Goal: Transaction & Acquisition: Obtain resource

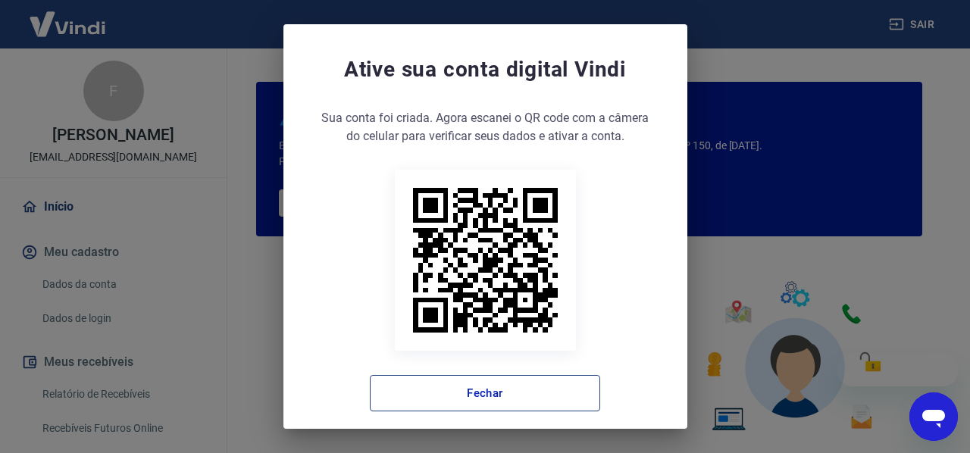
click at [527, 396] on button "Fechar" at bounding box center [485, 393] width 230 height 36
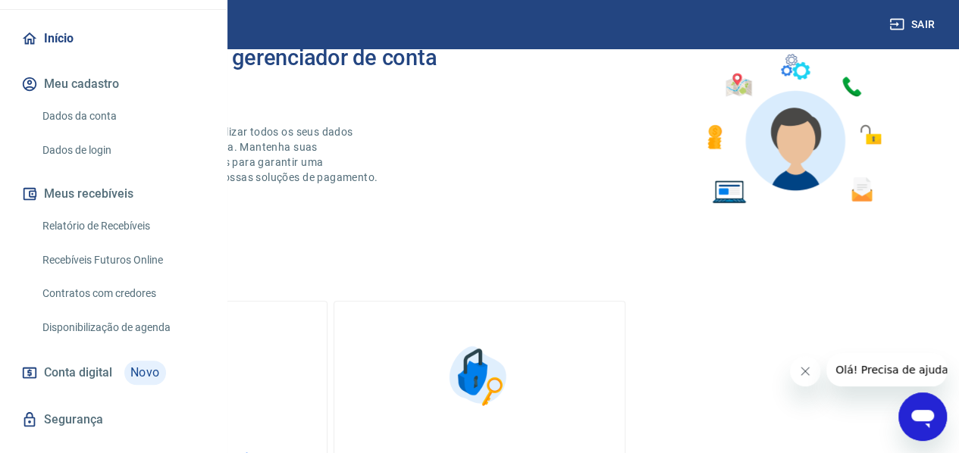
scroll to position [45, 0]
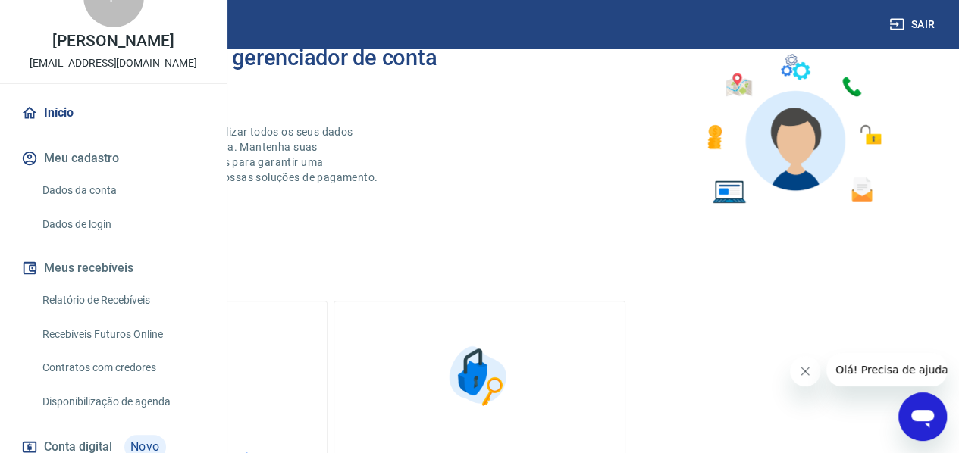
drag, startPoint x: 115, startPoint y: 348, endPoint x: 211, endPoint y: 346, distance: 95.5
click at [115, 316] on link "Relatório de Recebíveis" at bounding box center [122, 300] width 172 height 31
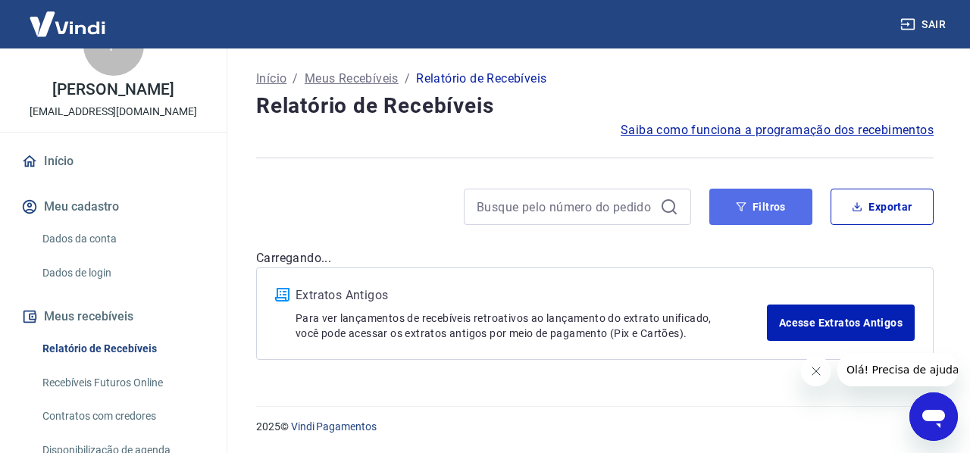
click at [762, 210] on button "Filtros" at bounding box center [760, 207] width 103 height 36
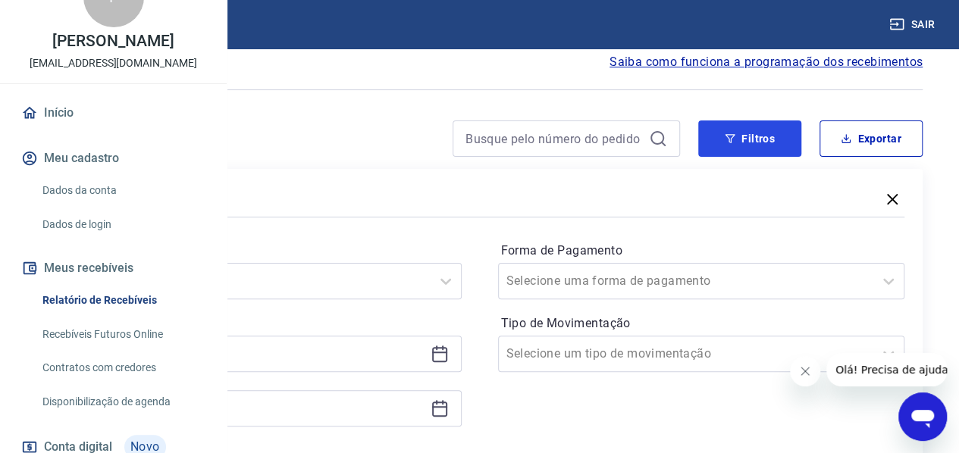
scroll to position [152, 0]
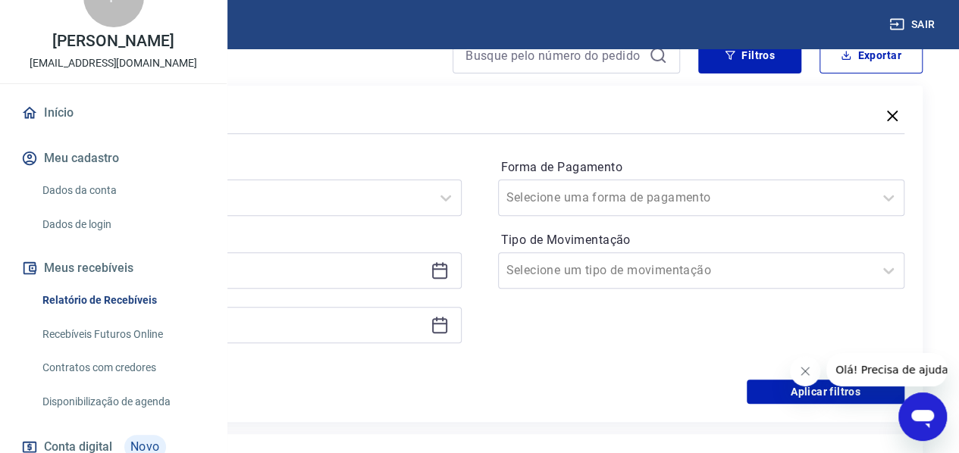
click at [461, 198] on div at bounding box center [445, 198] width 30 height 30
click at [447, 268] on icon at bounding box center [439, 269] width 15 height 2
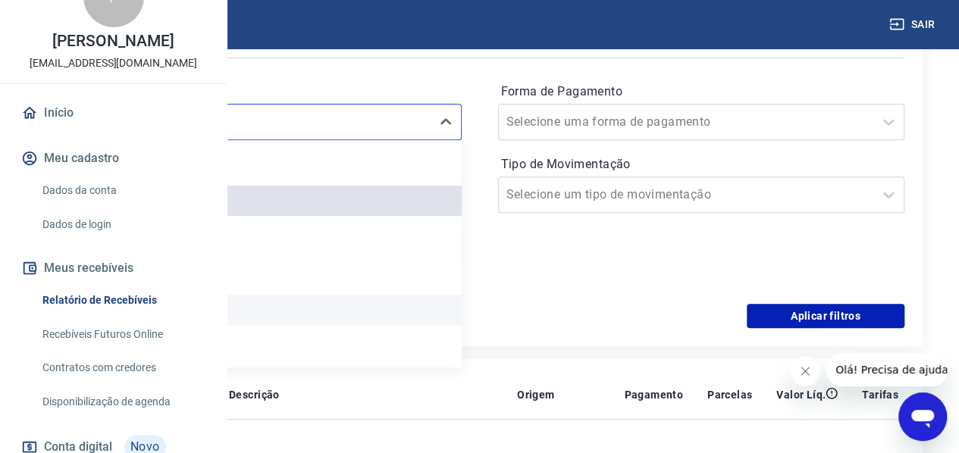
scroll to position [33, 0]
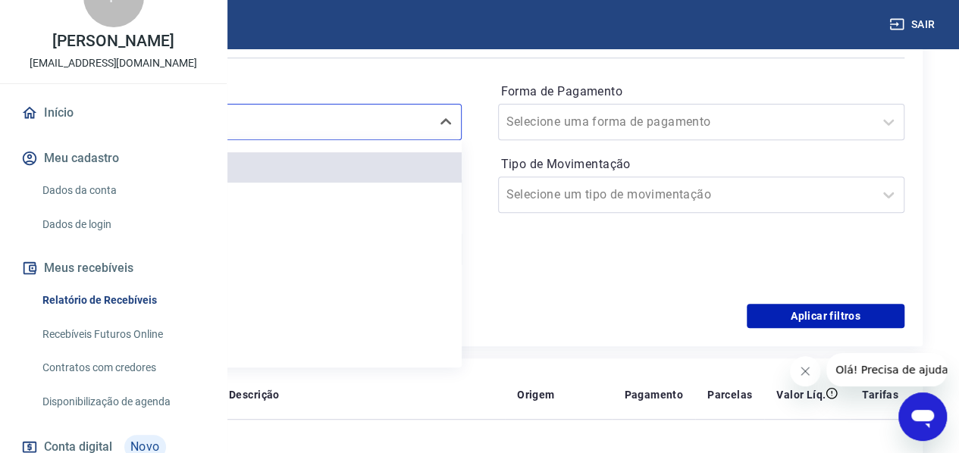
click at [596, 286] on div "Período option Últimos 30 dias focused, 5 of 7. 7 results available. Use Up and…" at bounding box center [479, 182] width 849 height 242
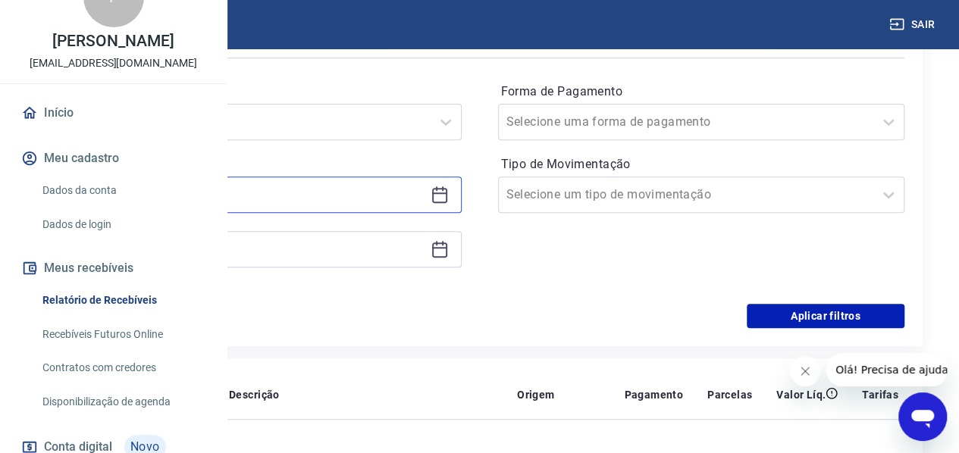
click at [374, 193] on input at bounding box center [245, 194] width 357 height 23
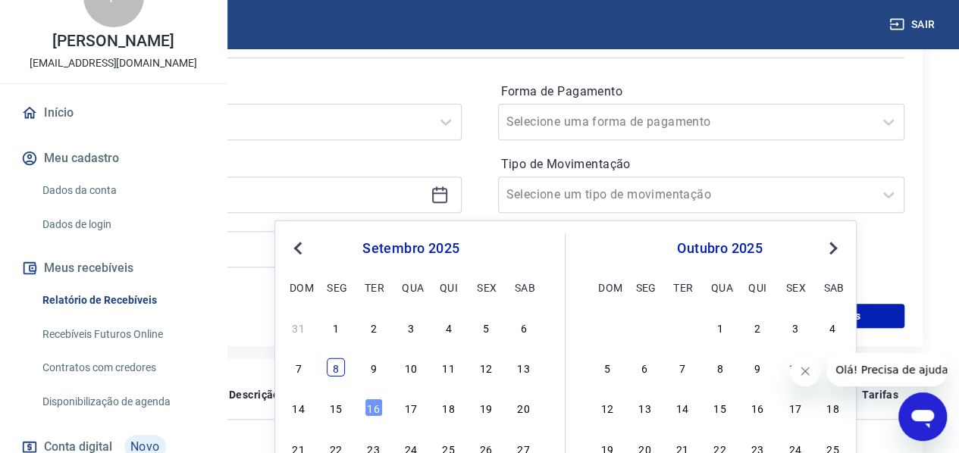
click at [330, 369] on div "8" at bounding box center [336, 367] width 18 height 18
type input "[DATE]"
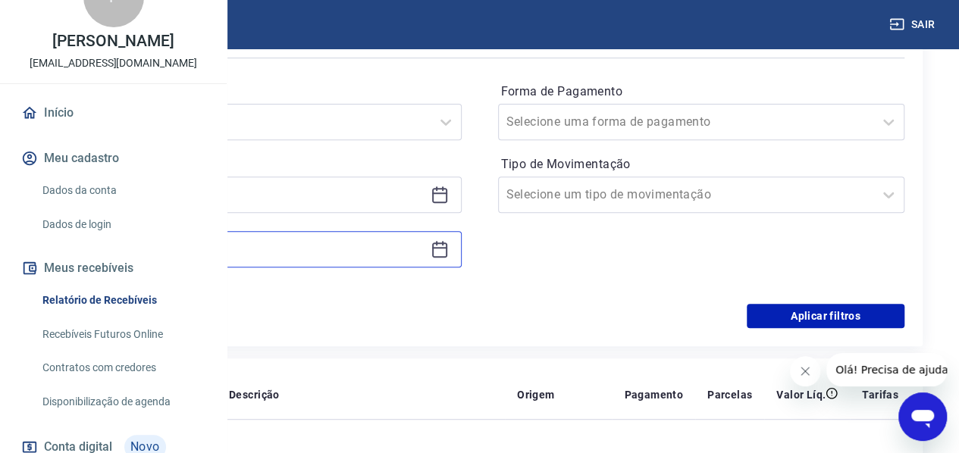
click at [424, 247] on input at bounding box center [245, 249] width 357 height 23
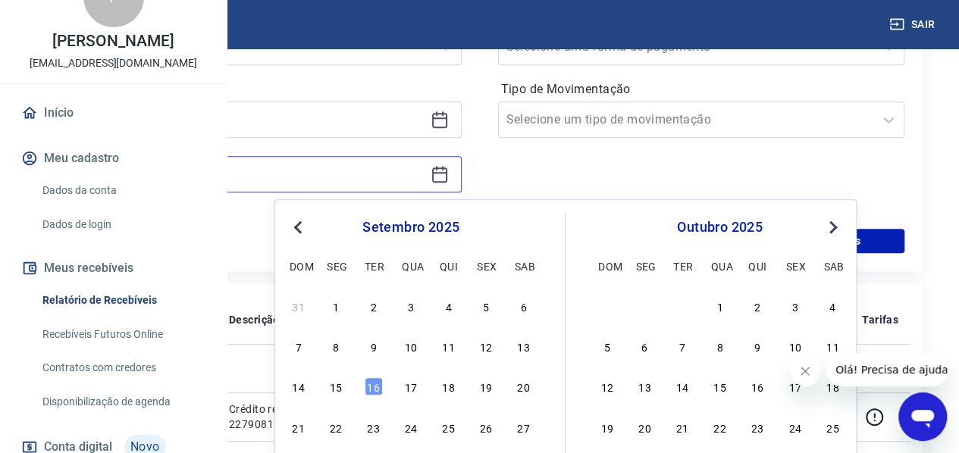
scroll to position [303, 0]
click at [339, 389] on div "15" at bounding box center [336, 386] width 18 height 18
type input "[DATE]"
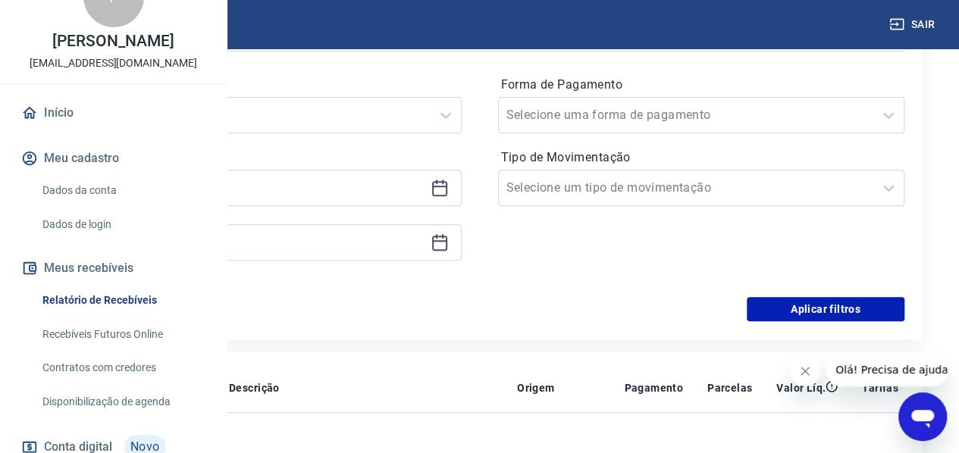
scroll to position [152, 0]
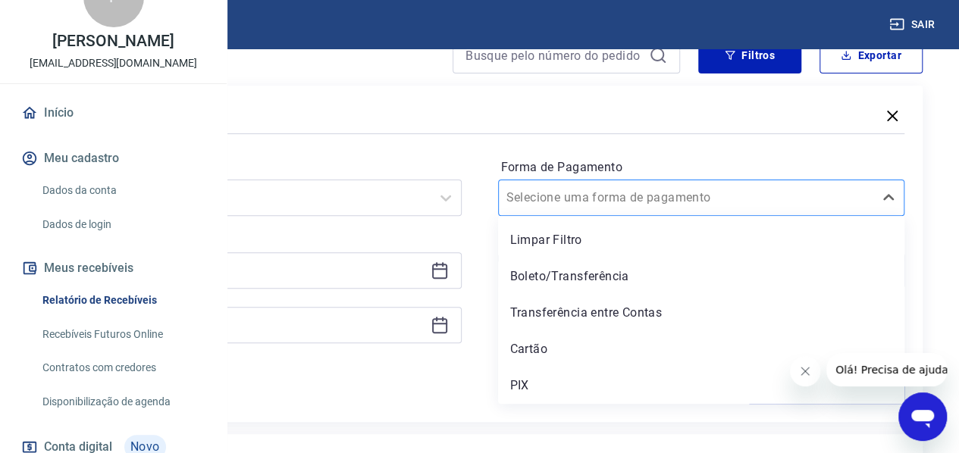
click at [659, 202] on input "Forma de Pagamento" at bounding box center [582, 198] width 153 height 18
click at [652, 384] on div "PIX" at bounding box center [701, 386] width 407 height 30
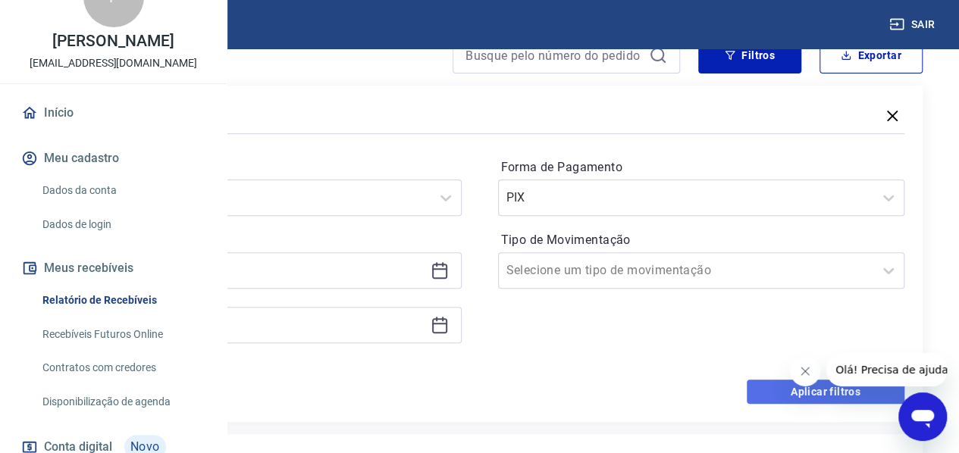
click at [764, 386] on button "Aplicar filtros" at bounding box center [825, 392] width 158 height 24
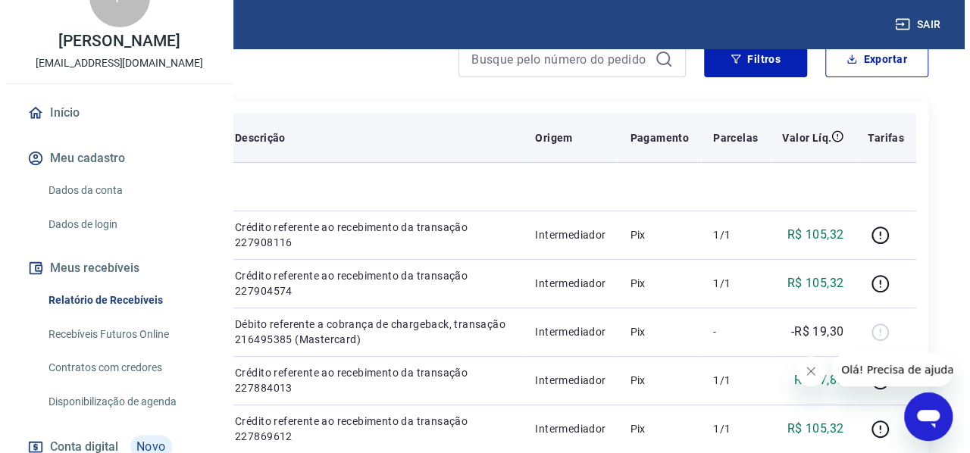
scroll to position [152, 0]
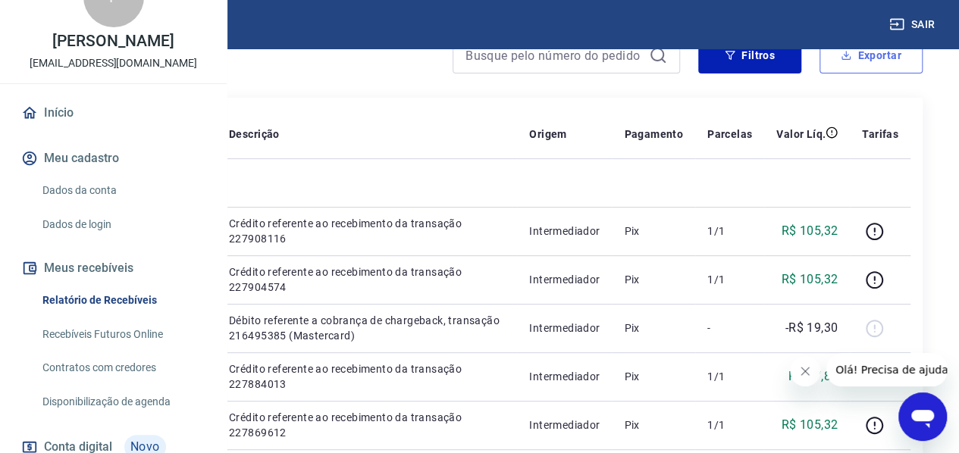
click at [861, 63] on button "Exportar" at bounding box center [870, 55] width 103 height 36
type input "[DATE]"
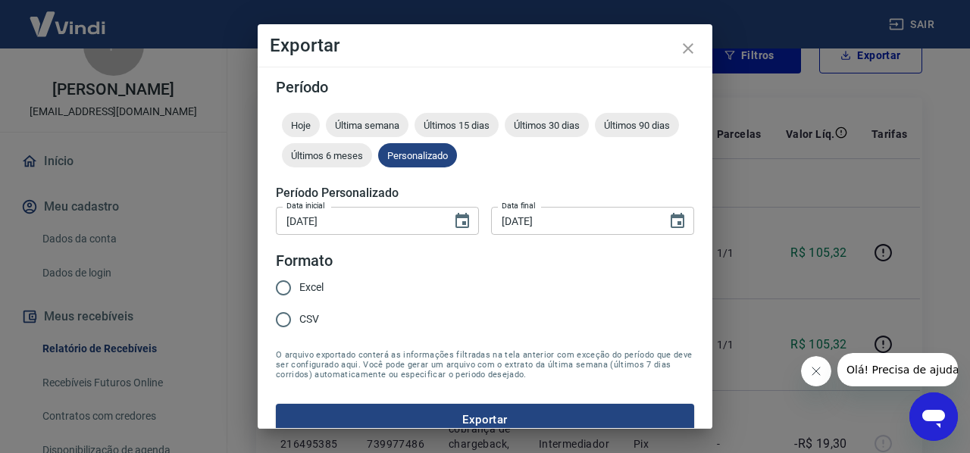
click at [282, 321] on input "CSV" at bounding box center [284, 320] width 32 height 32
radio input "true"
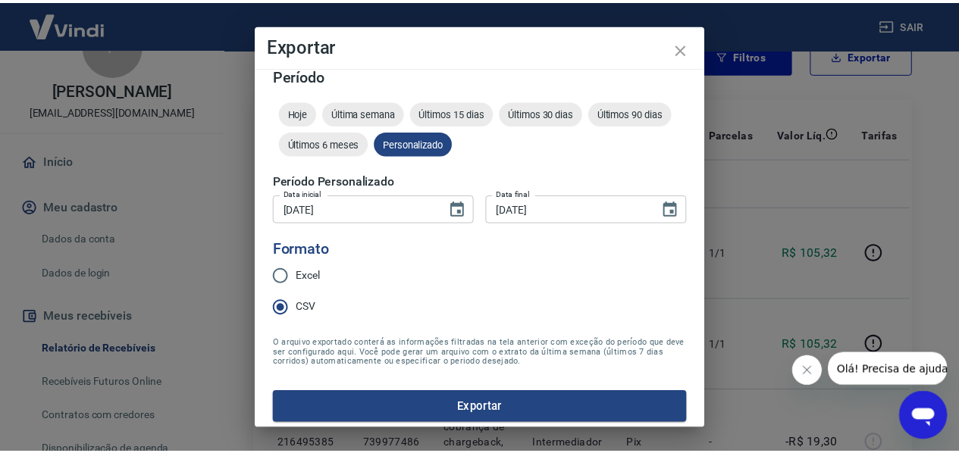
scroll to position [19, 0]
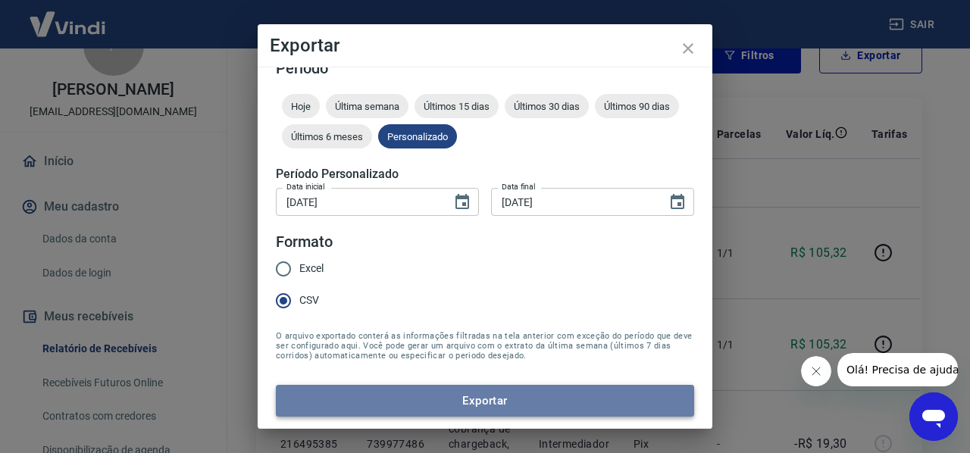
click at [530, 395] on button "Exportar" at bounding box center [485, 401] width 418 height 32
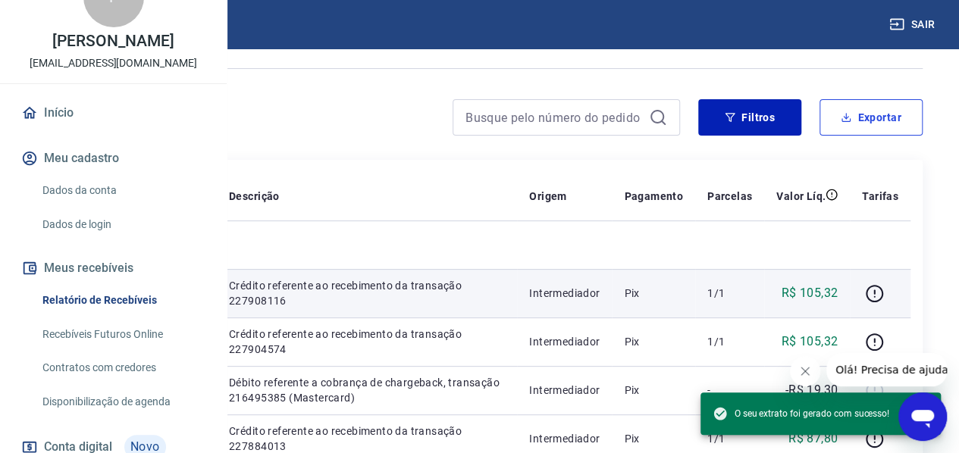
scroll to position [76, 0]
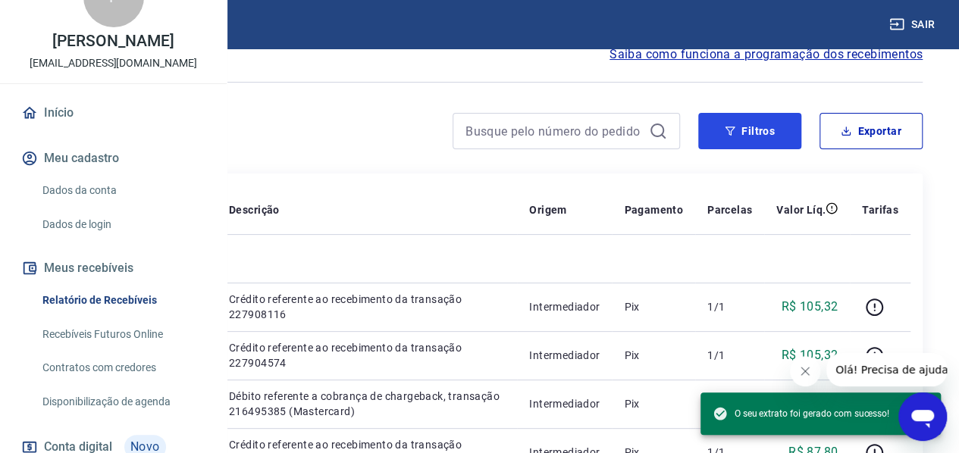
drag, startPoint x: 729, startPoint y: 133, endPoint x: 714, endPoint y: 111, distance: 27.3
click at [729, 133] on icon "button" at bounding box center [730, 131] width 10 height 9
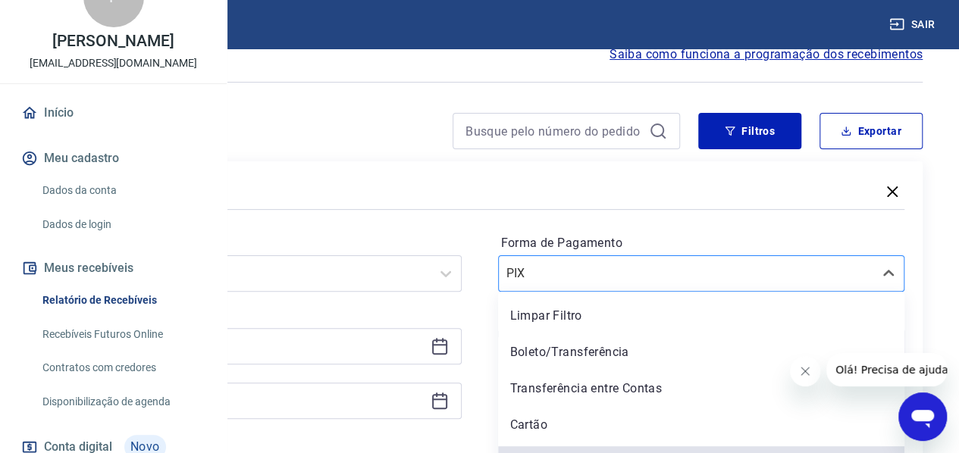
scroll to position [102, 0]
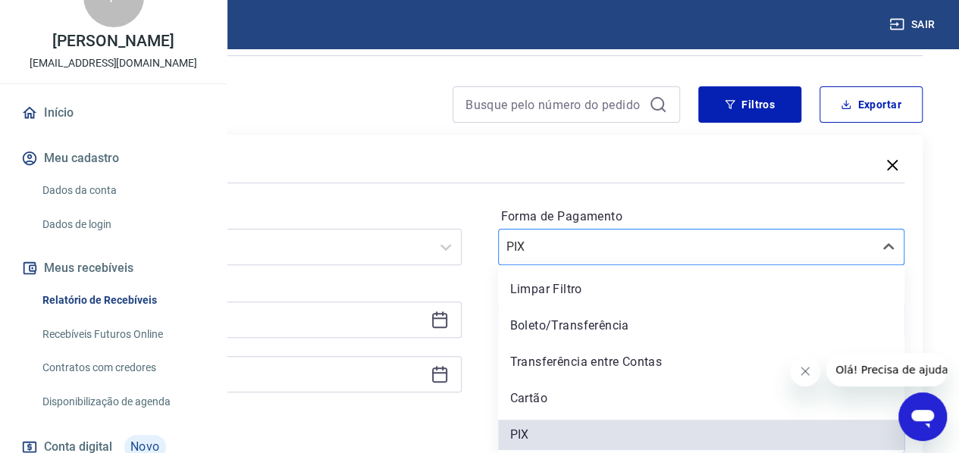
click at [665, 265] on div "option PIX selected, 5 of 5. 5 results available. Use Up and Down to choose opt…" at bounding box center [701, 247] width 407 height 36
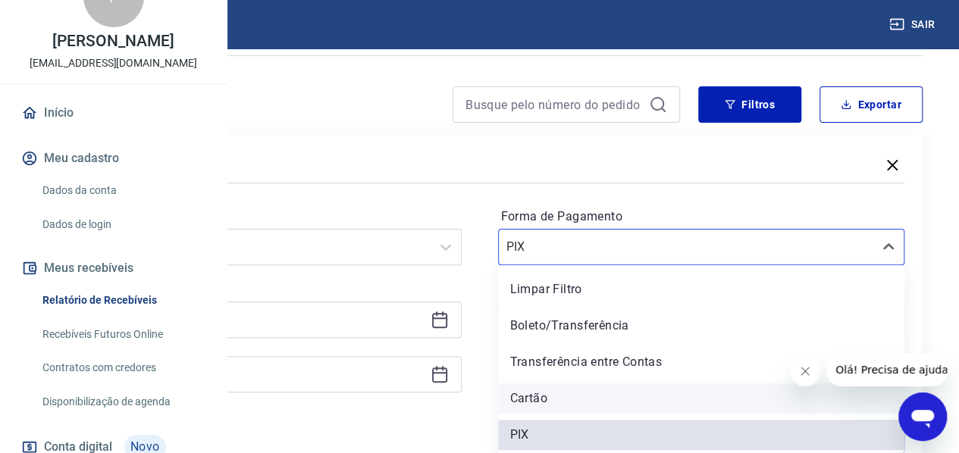
click at [652, 394] on div "Cartão" at bounding box center [701, 398] width 407 height 30
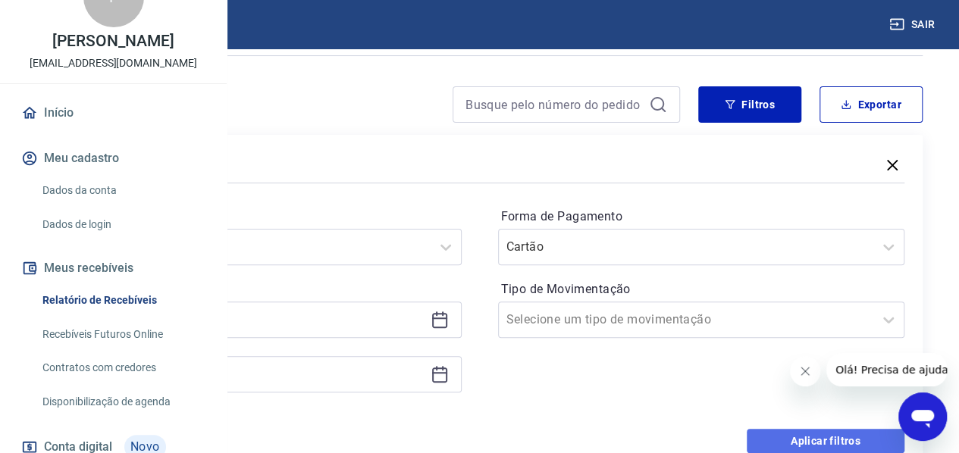
click at [798, 443] on button "Aplicar filtros" at bounding box center [825, 441] width 158 height 24
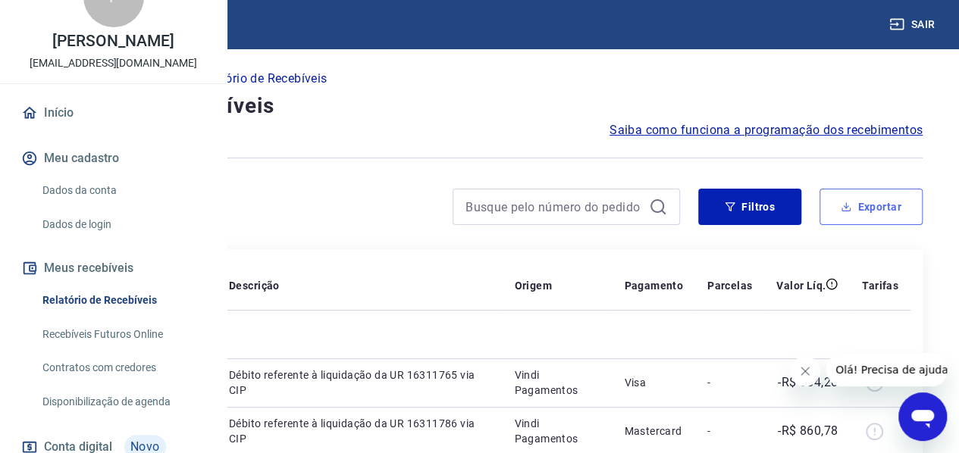
click at [855, 202] on button "Exportar" at bounding box center [870, 207] width 103 height 36
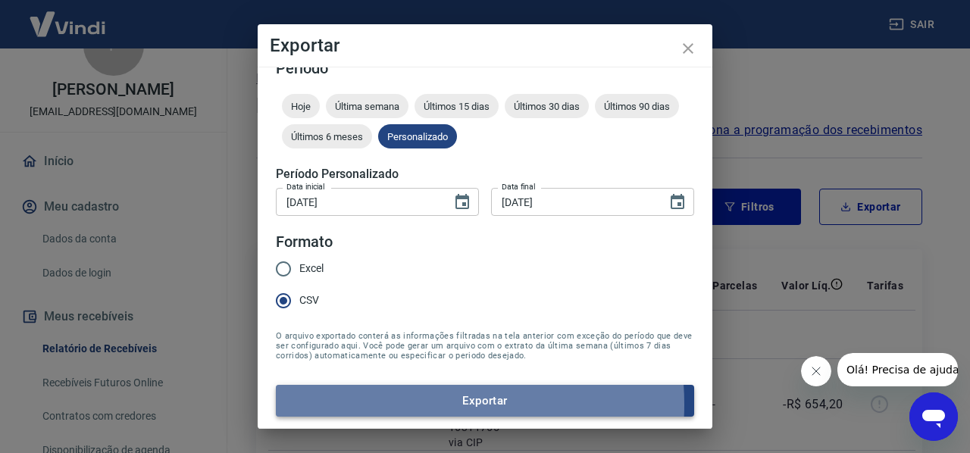
click at [400, 404] on button "Exportar" at bounding box center [485, 401] width 418 height 32
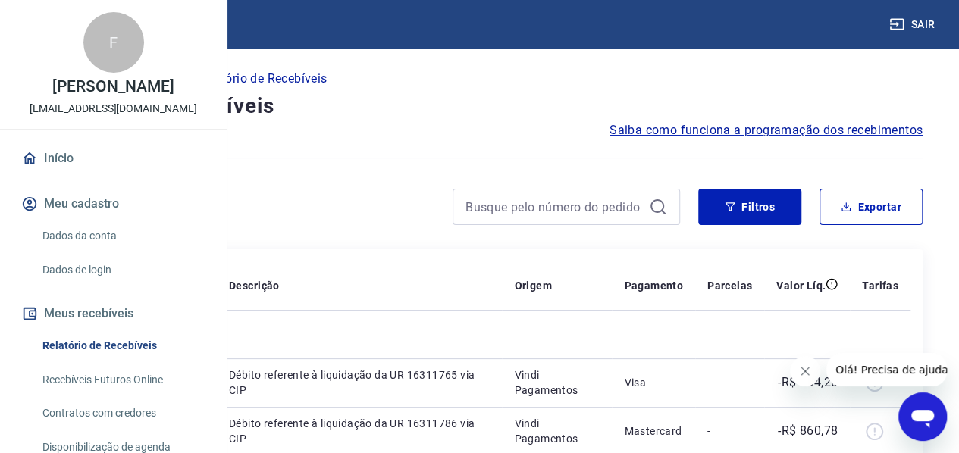
click at [912, 413] on icon "Abrir janela de mensagens" at bounding box center [922, 416] width 27 height 27
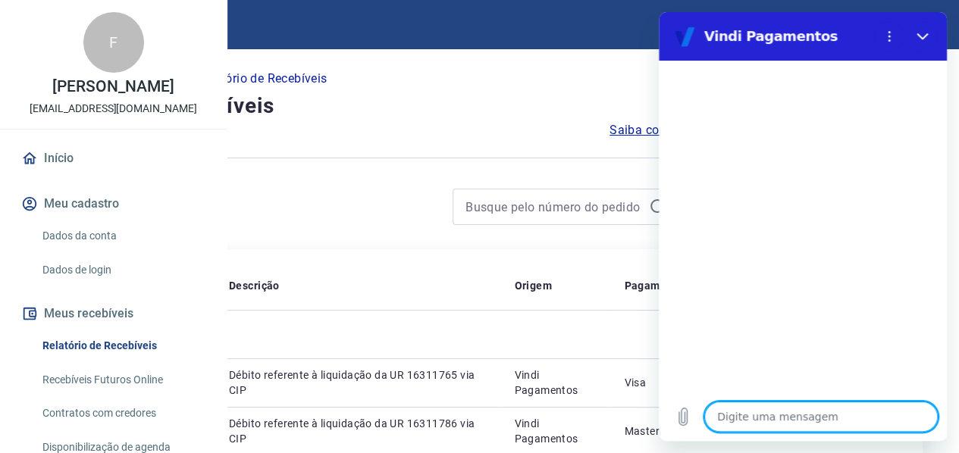
click at [799, 410] on textarea at bounding box center [820, 417] width 233 height 30
type textarea "O"
type textarea "x"
type textarea "Ol"
type textarea "x"
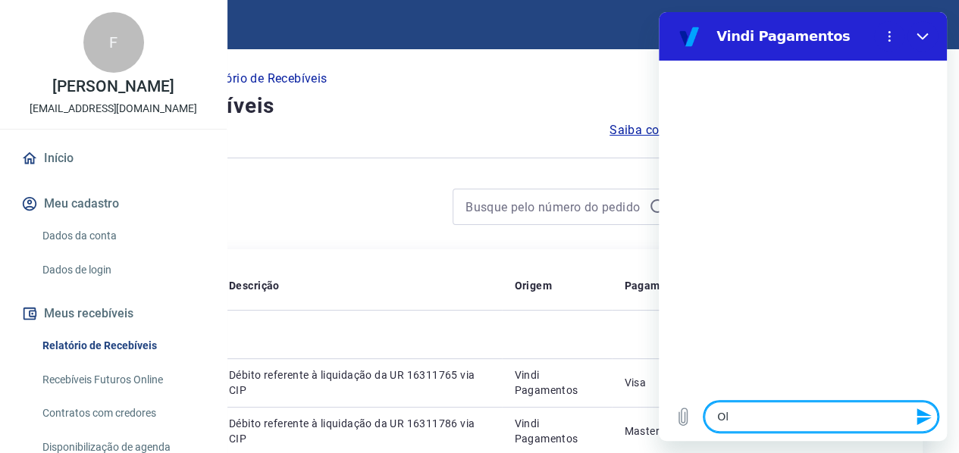
type textarea "Olá"
type textarea "x"
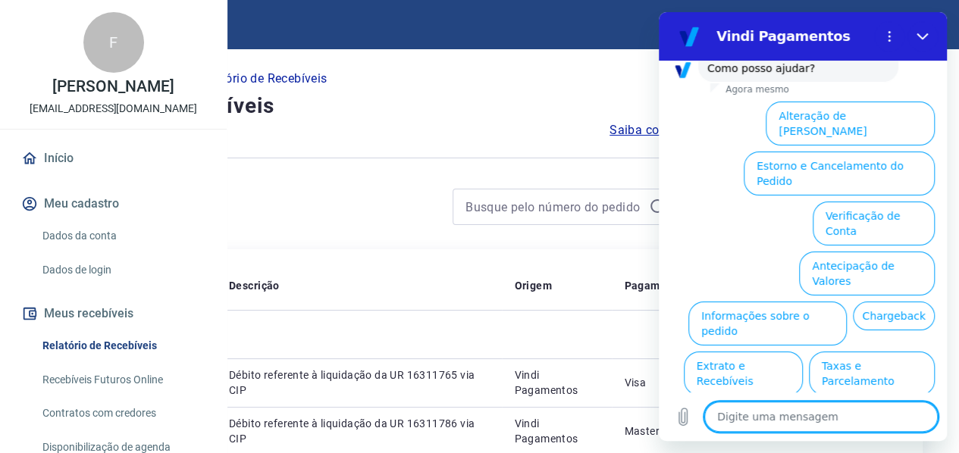
scroll to position [133, 0]
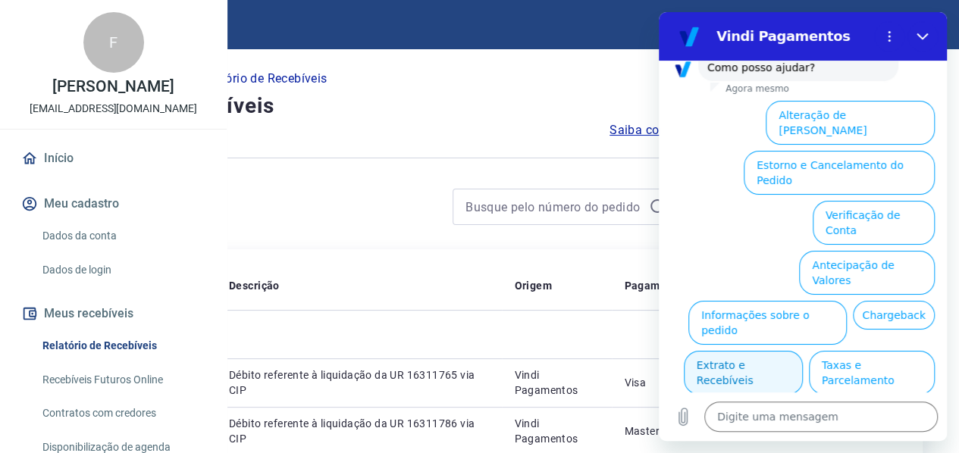
click at [803, 351] on button "Extrato e Recebíveis" at bounding box center [743, 373] width 119 height 44
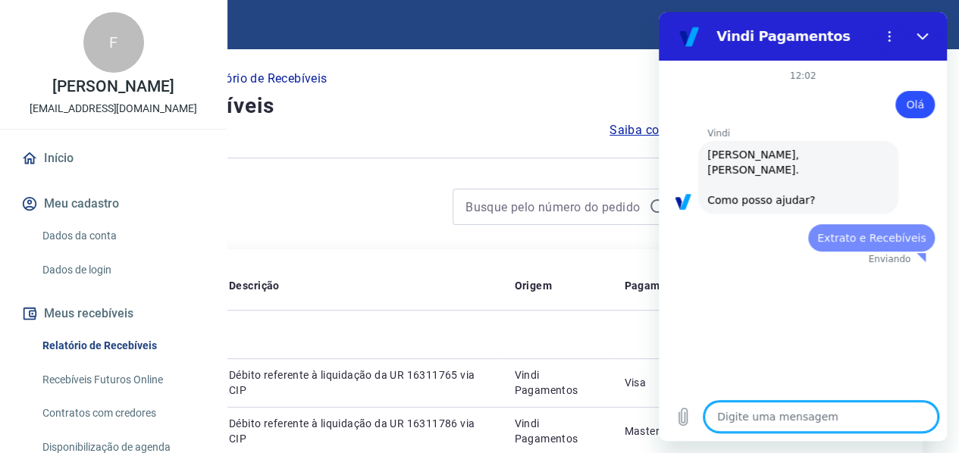
scroll to position [0, 0]
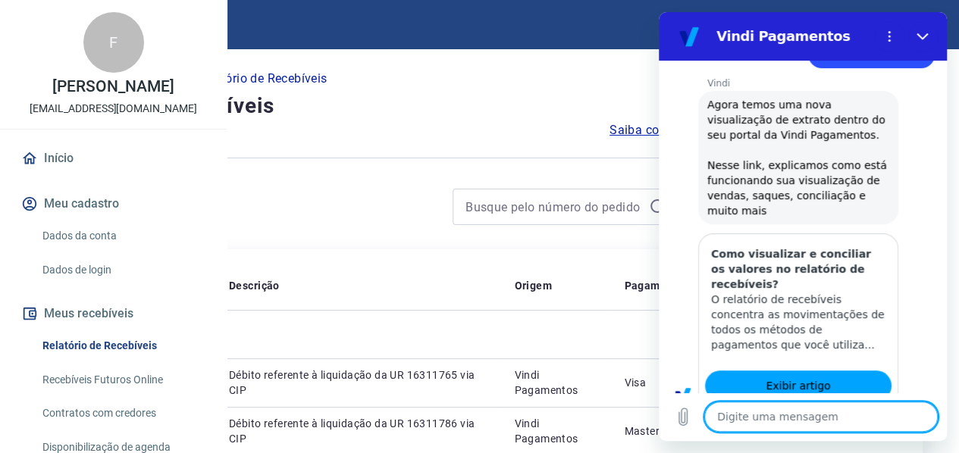
type textarea "x"
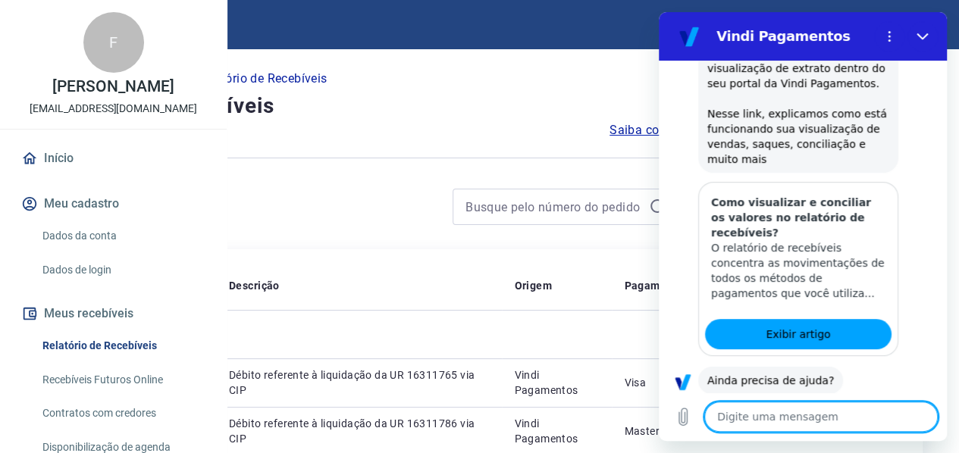
click at [771, 422] on textarea at bounding box center [820, 417] width 233 height 30
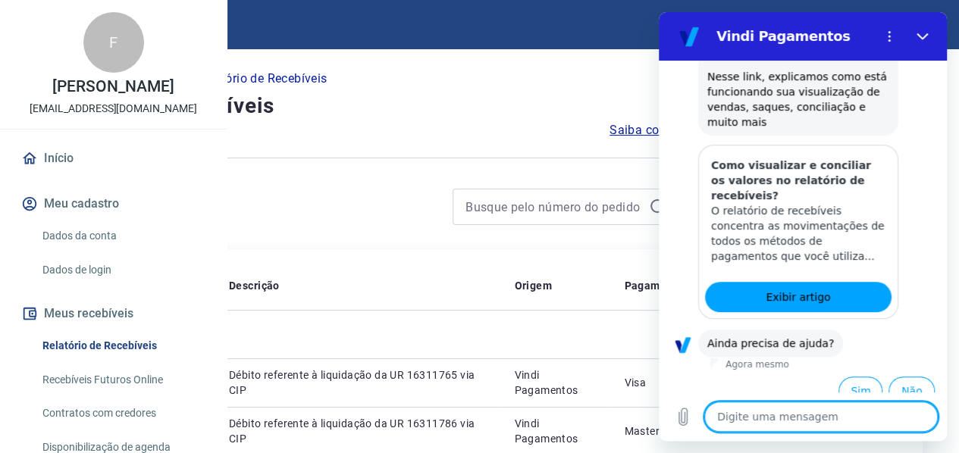
scroll to position [271, 0]
type textarea "F"
type textarea "x"
type textarea "Fa"
type textarea "x"
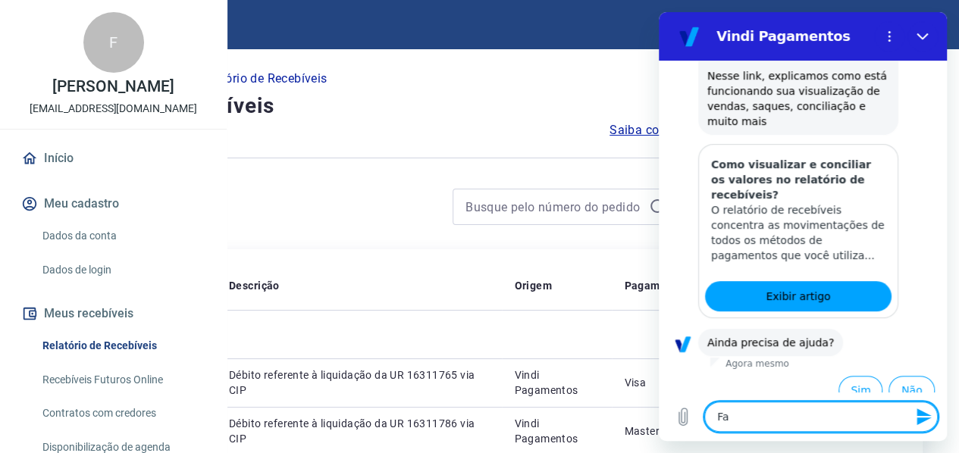
type textarea "Fal"
type textarea "x"
type textarea "Falr"
type textarea "x"
type textarea "Fal"
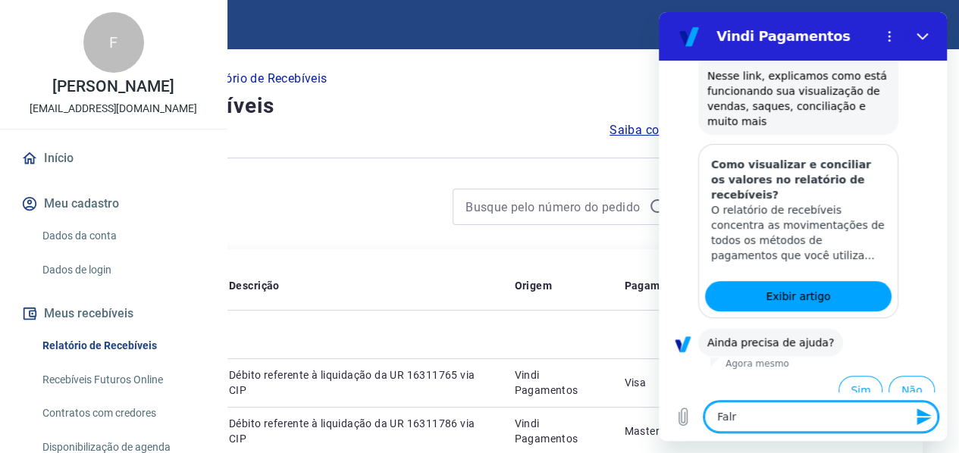
type textarea "x"
type textarea "Fa"
type textarea "x"
type textarea "F"
type textarea "x"
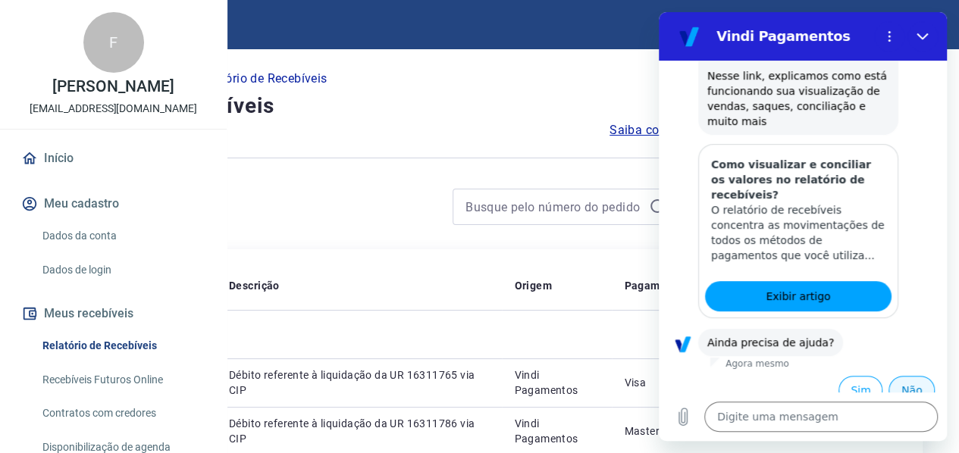
click at [898, 376] on button "Não" at bounding box center [911, 390] width 46 height 29
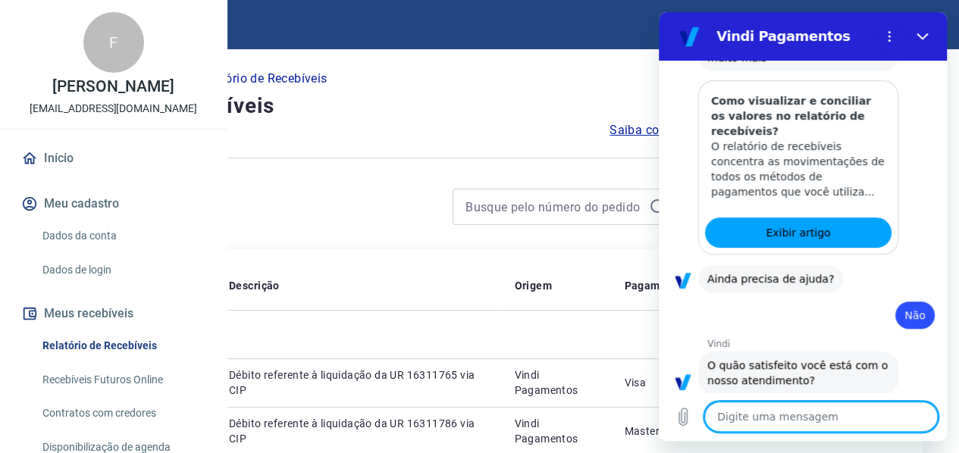
scroll to position [407, 0]
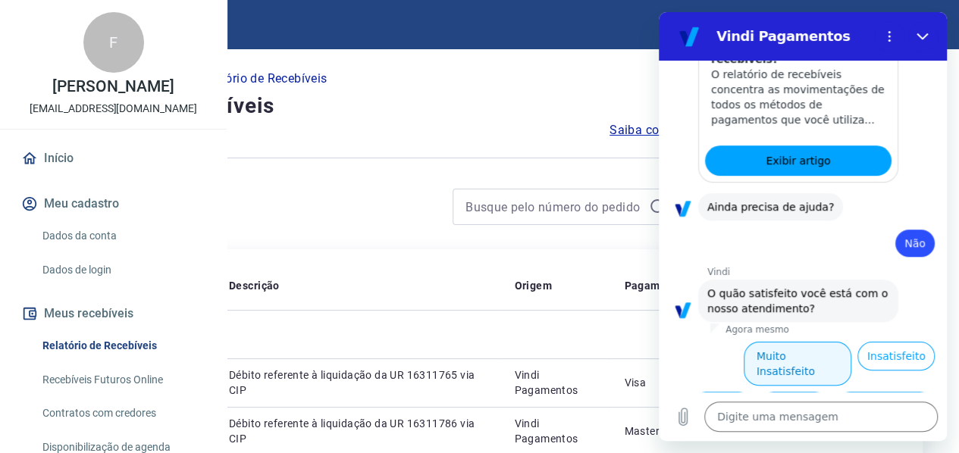
click at [768, 342] on button "Muito Insatisfeito" at bounding box center [797, 364] width 108 height 44
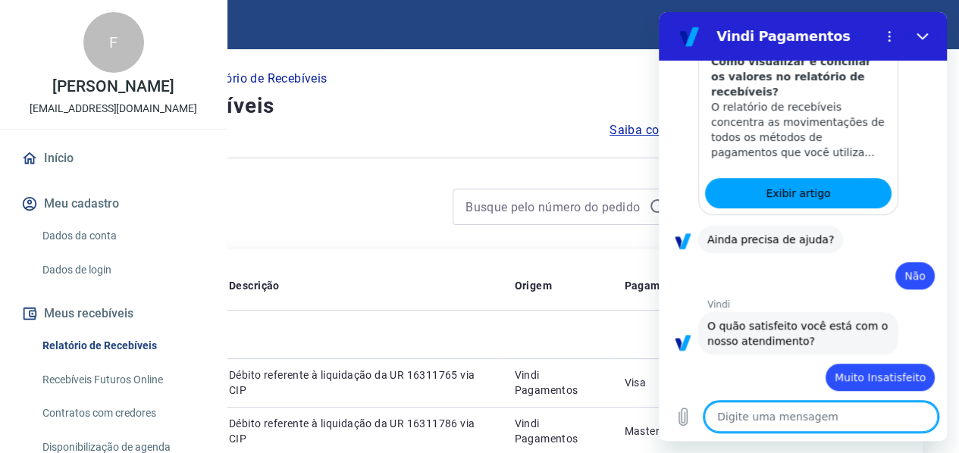
type textarea "x"
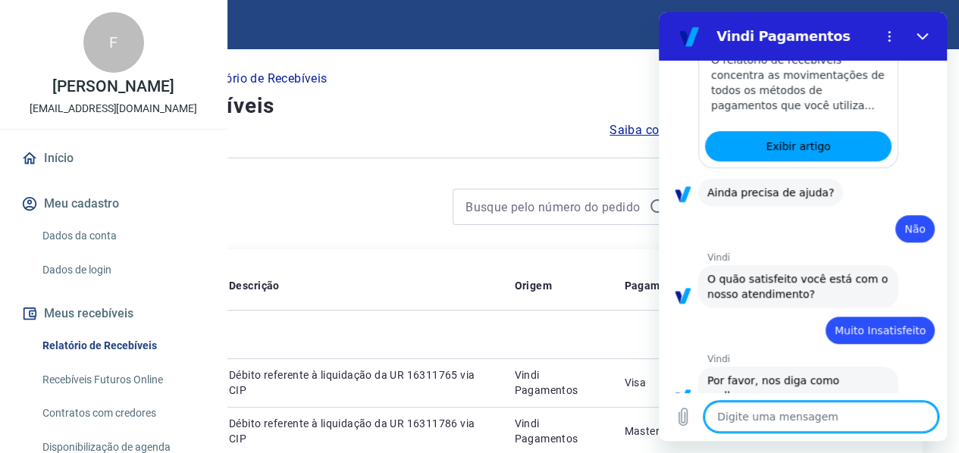
scroll to position [424, 0]
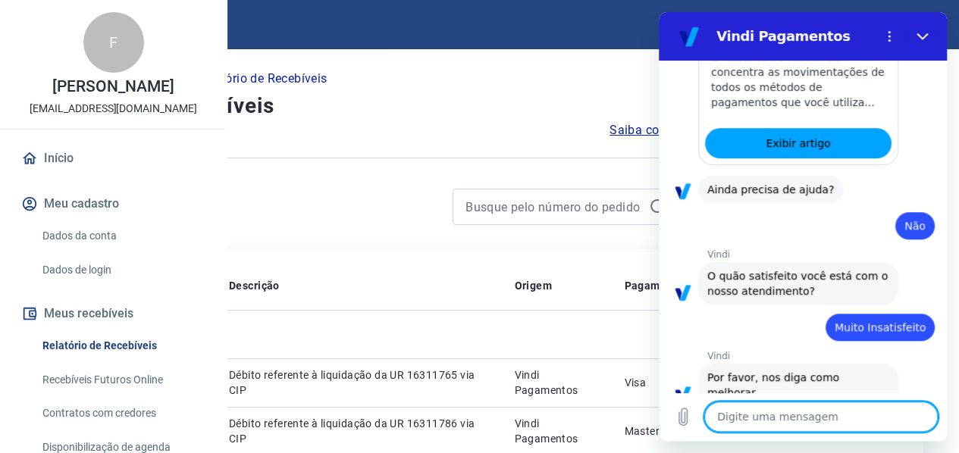
click at [761, 422] on textarea at bounding box center [820, 417] width 233 height 30
type textarea "F"
type textarea "x"
type textarea "Fa"
type textarea "x"
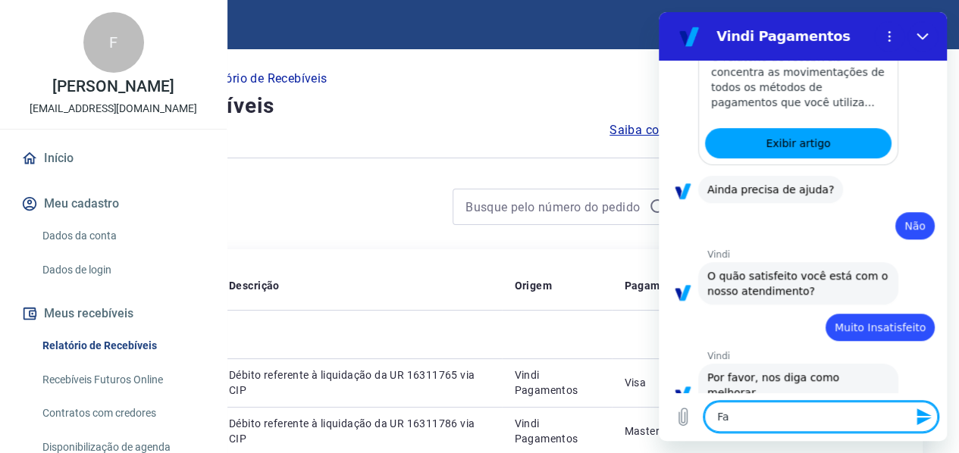
type textarea "Fal"
type textarea "x"
type textarea "Fala"
type textarea "x"
type textarea "Falar"
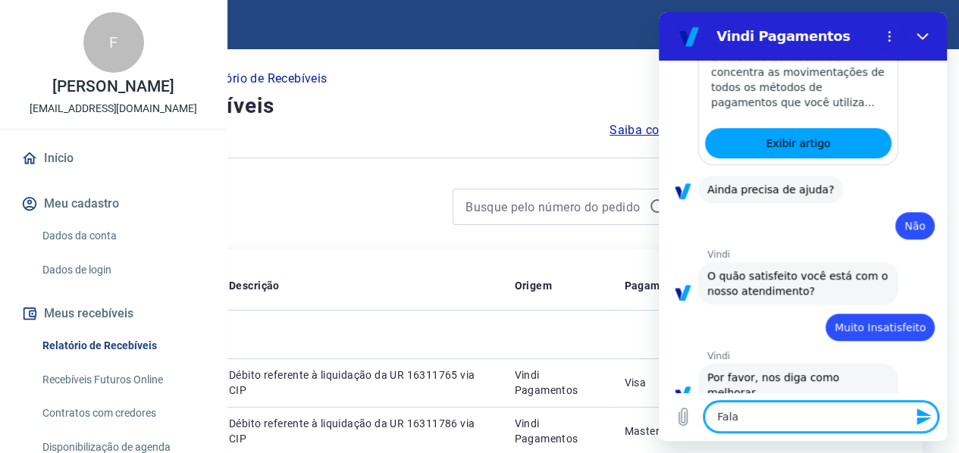
type textarea "x"
type textarea "Falar"
type textarea "x"
type textarea "Falar c"
type textarea "x"
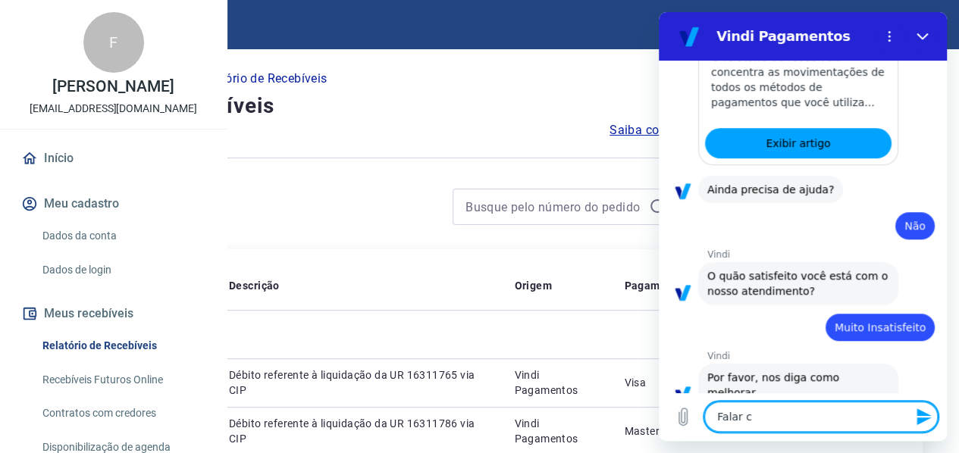
type textarea "Falar co"
type textarea "x"
type textarea "Falar com"
type textarea "x"
type textarea "Falar com"
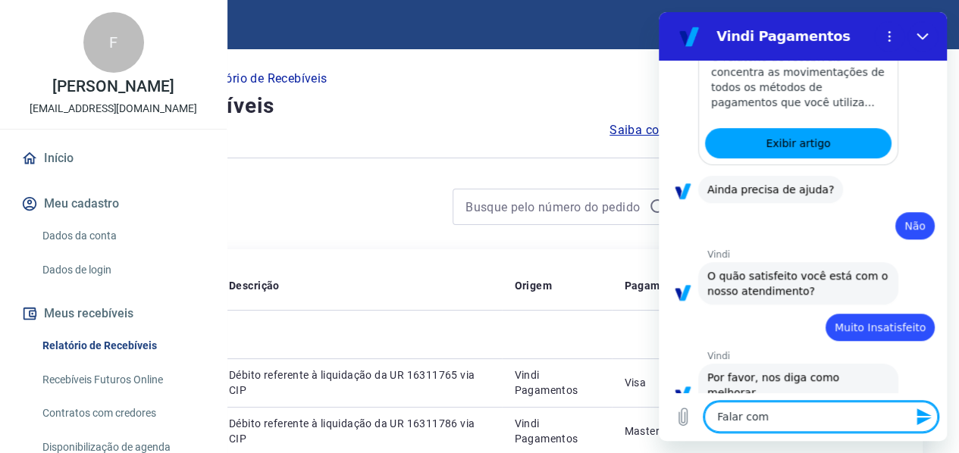
type textarea "x"
type textarea "Falar com a"
type textarea "x"
type textarea "Falar com at"
type textarea "x"
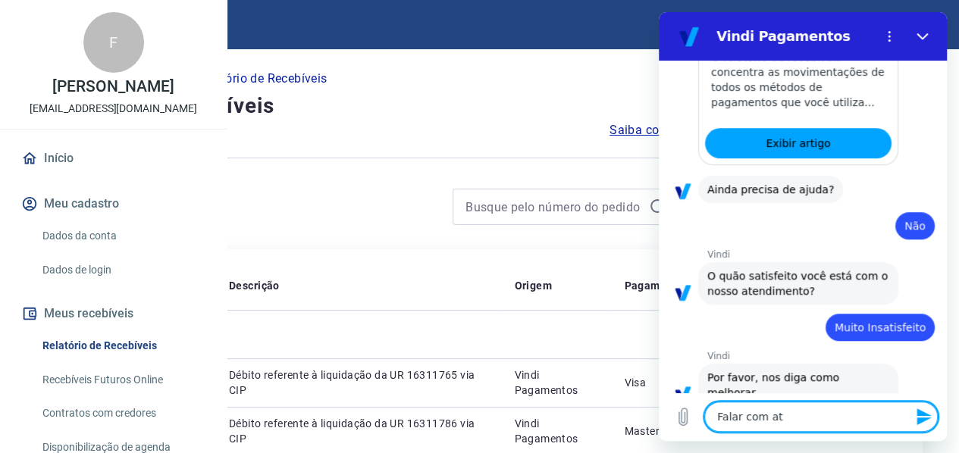
type textarea "Falar com ate"
type textarea "x"
type textarea "Falar com aten"
type textarea "x"
type textarea "Falar com atend"
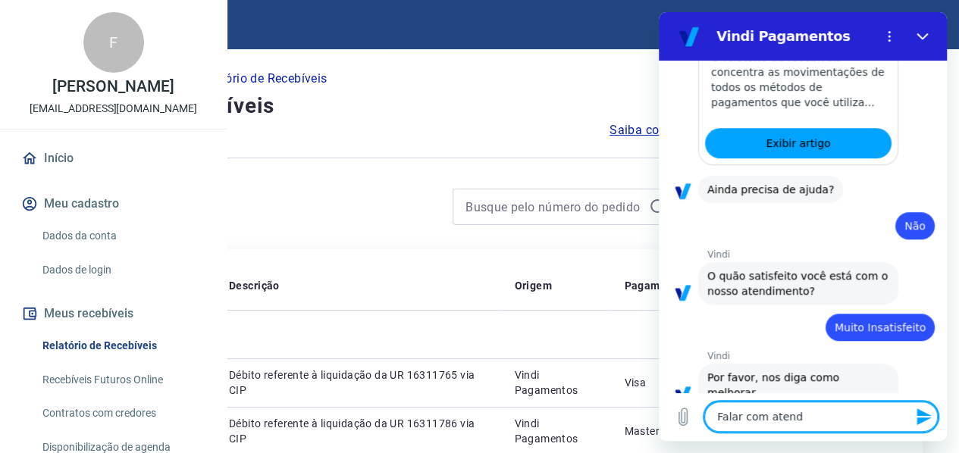
type textarea "x"
type textarea "Falar com atende"
type textarea "x"
type textarea "Falar com atenden"
type textarea "x"
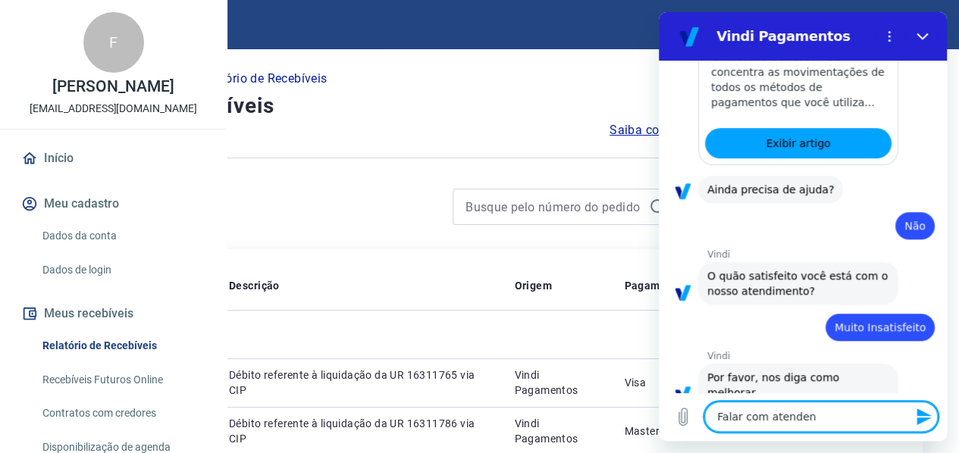
type textarea "Falar com atendent"
type textarea "x"
type textarea "Falar com atendente"
type textarea "x"
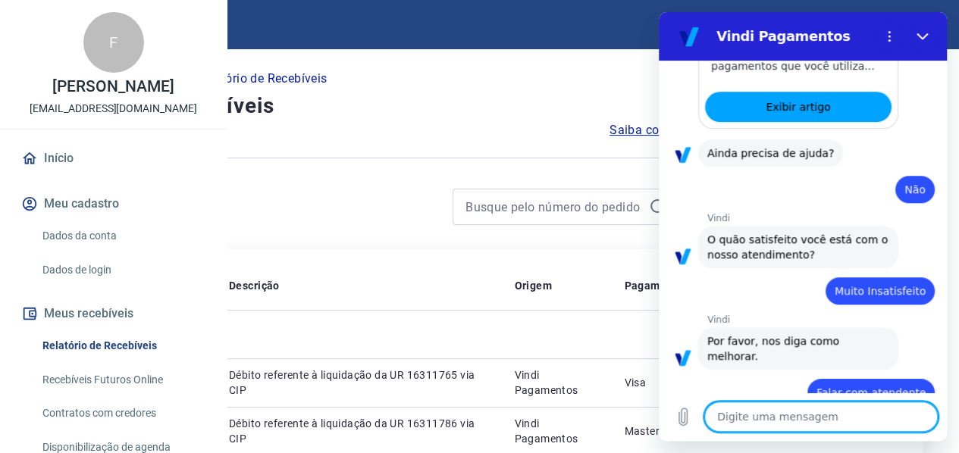
type textarea "x"
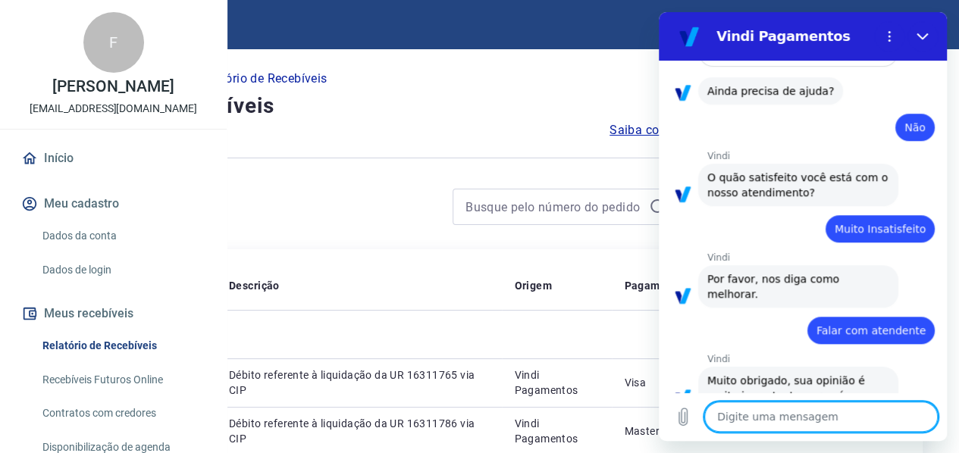
scroll to position [526, 0]
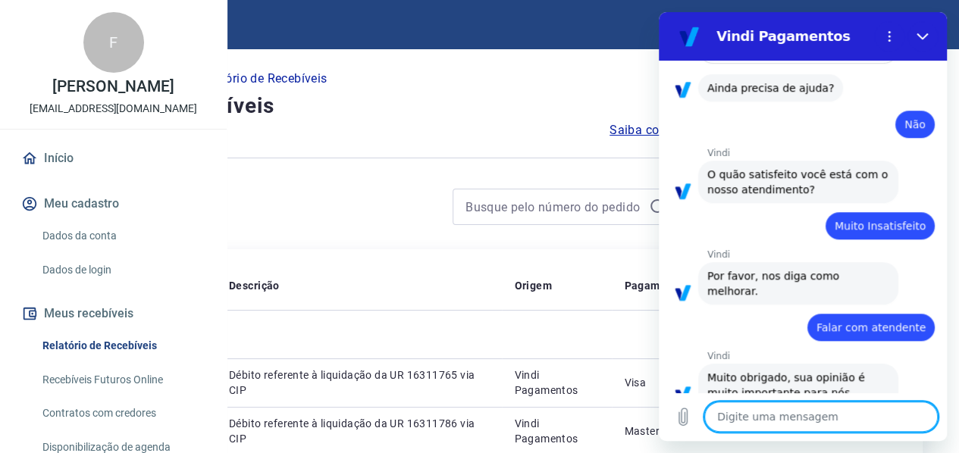
click at [761, 422] on textarea at bounding box center [820, 417] width 233 height 30
type textarea "F"
type textarea "x"
type textarea "Fa"
type textarea "x"
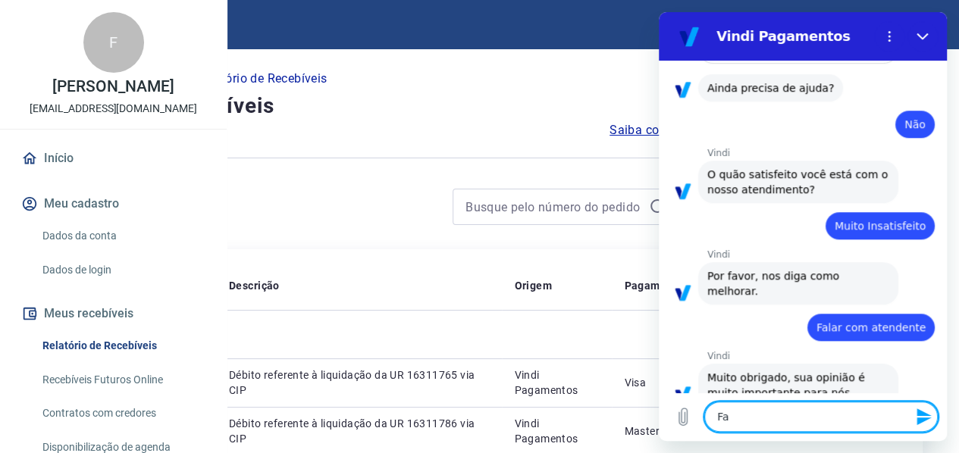
type textarea "Fal"
type textarea "x"
type textarea "Fala"
type textarea "x"
type textarea "Falar"
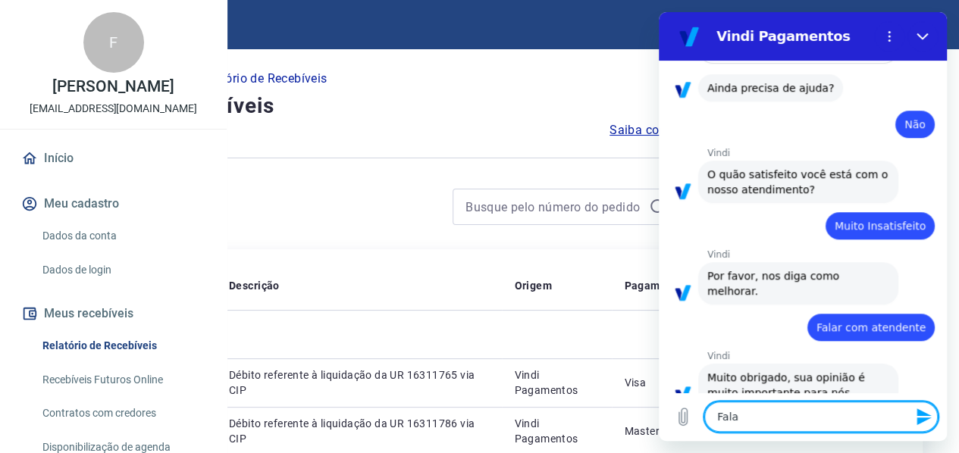
type textarea "x"
type textarea "Falar"
type textarea "x"
type textarea "Falar c"
type textarea "x"
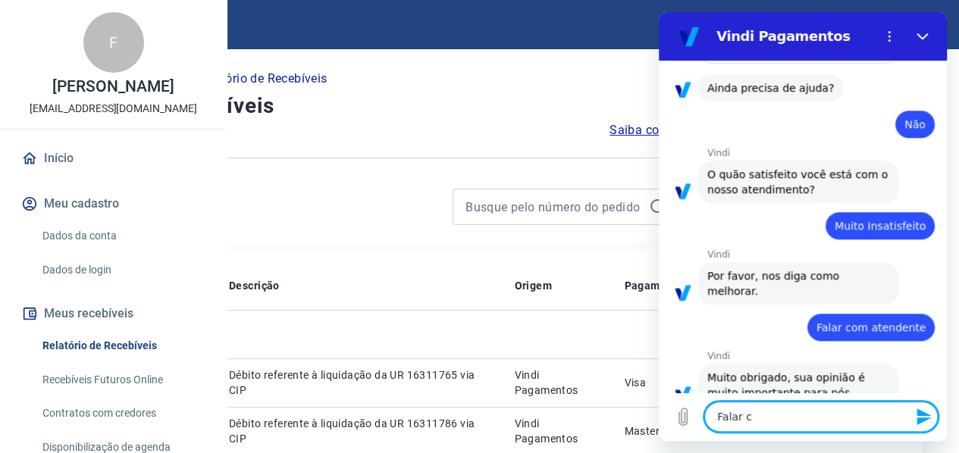
type textarea "Falar co"
type textarea "x"
type textarea "Falar com"
type textarea "x"
type textarea "Falar com"
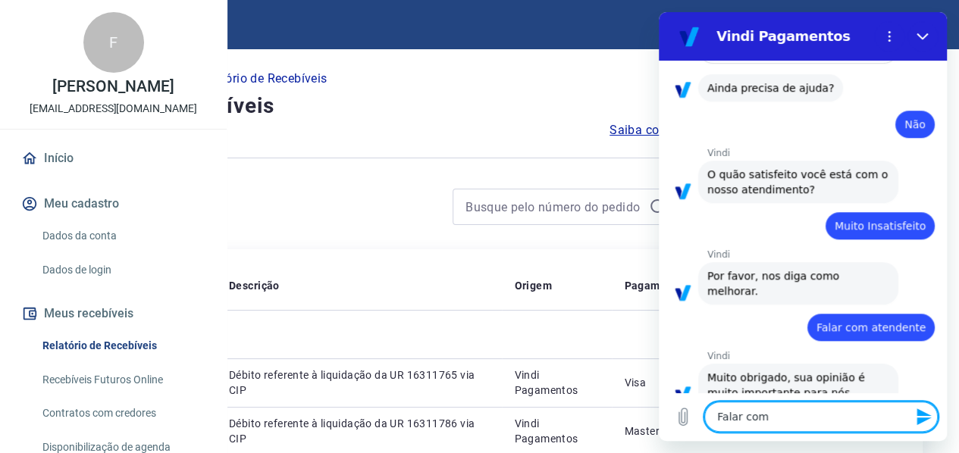
type textarea "x"
type textarea "Falar com a"
type textarea "x"
type textarea "Falar com at"
type textarea "x"
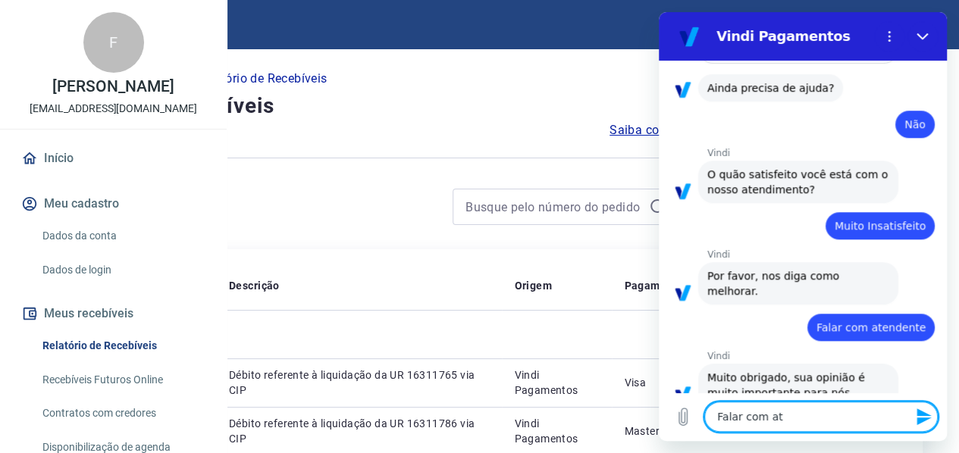
type textarea "Falar com ate"
type textarea "x"
type textarea "Falar com aten"
type textarea "x"
type textarea "Falar com atend"
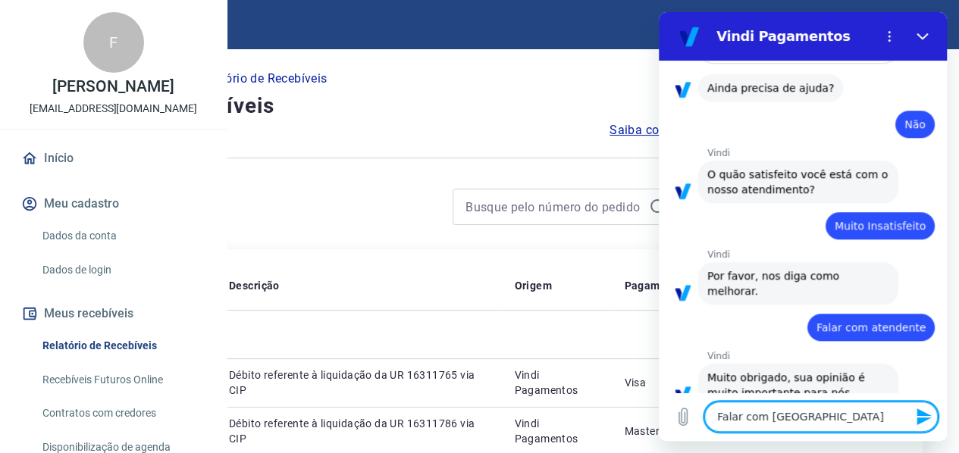
type textarea "x"
type textarea "Falar com atende"
type textarea "x"
type textarea "Falar com atenden"
type textarea "x"
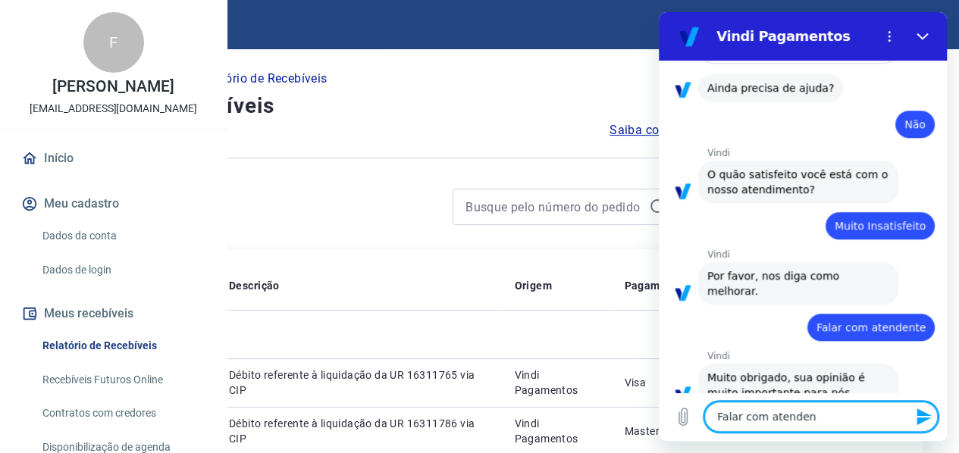
type textarea "Falar com atendent"
type textarea "x"
type textarea "Falar com atendente"
type textarea "x"
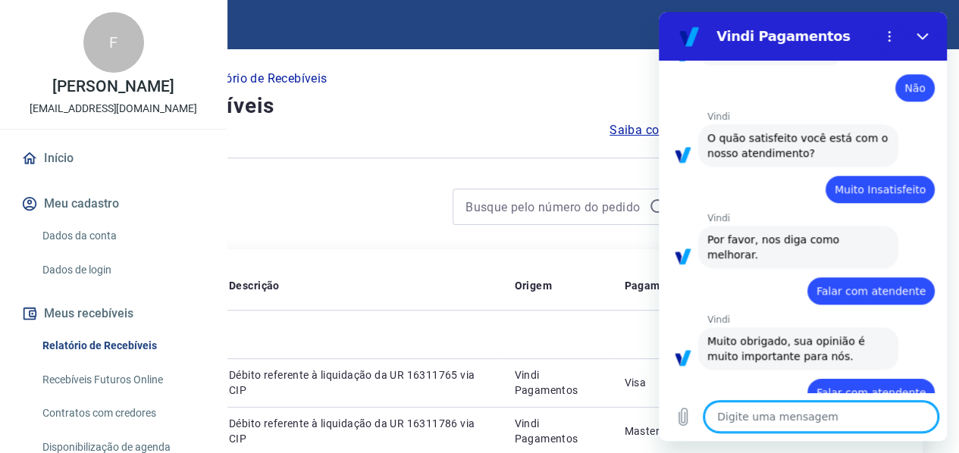
type textarea "x"
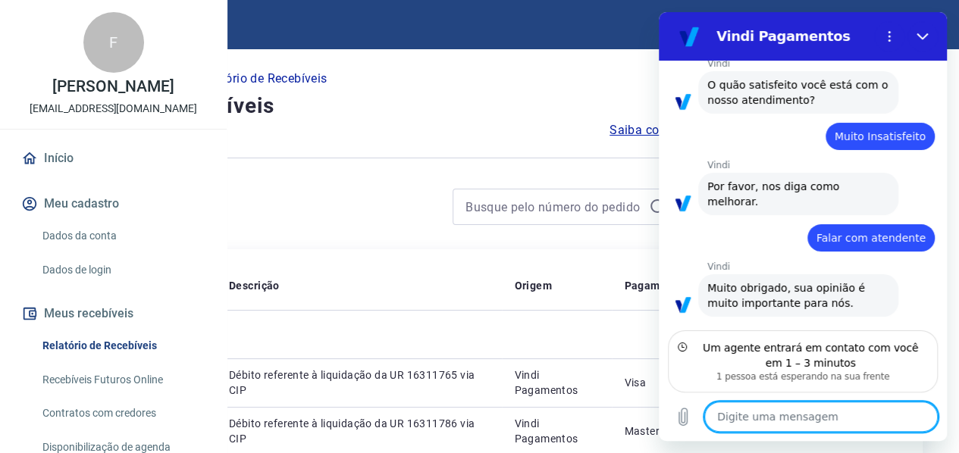
scroll to position [684, 0]
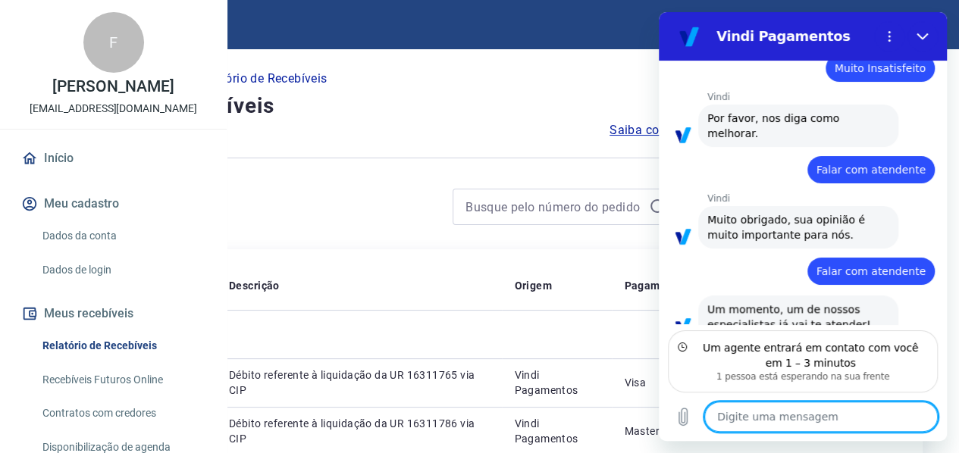
click at [761, 422] on textarea at bounding box center [820, 417] width 233 height 30
type textarea "o"
type textarea "x"
type textarea "ok"
type textarea "x"
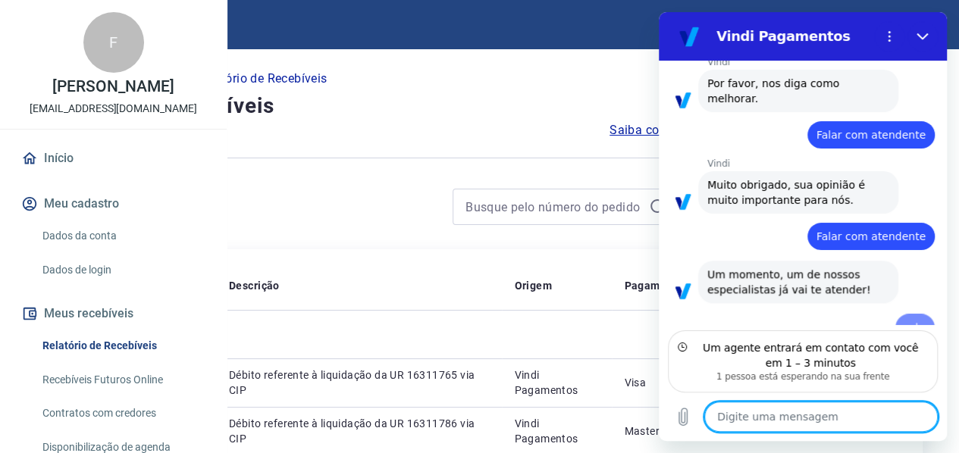
type textarea "x"
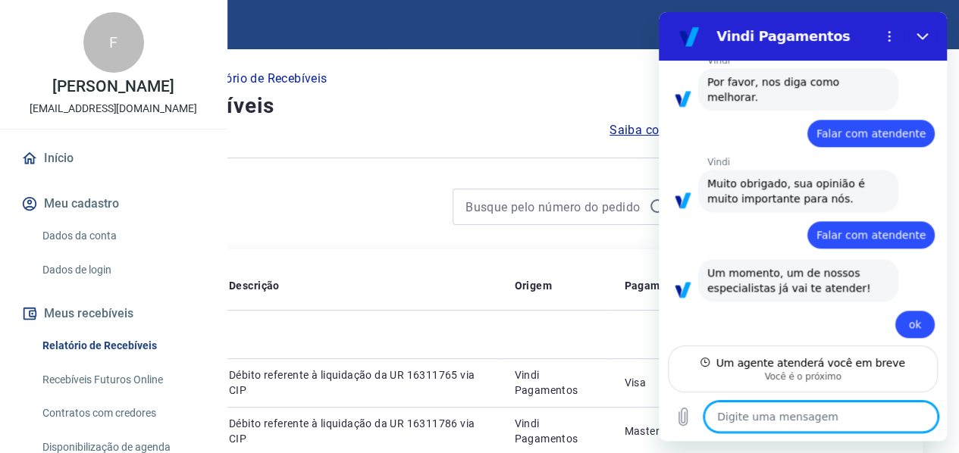
scroll to position [705, 0]
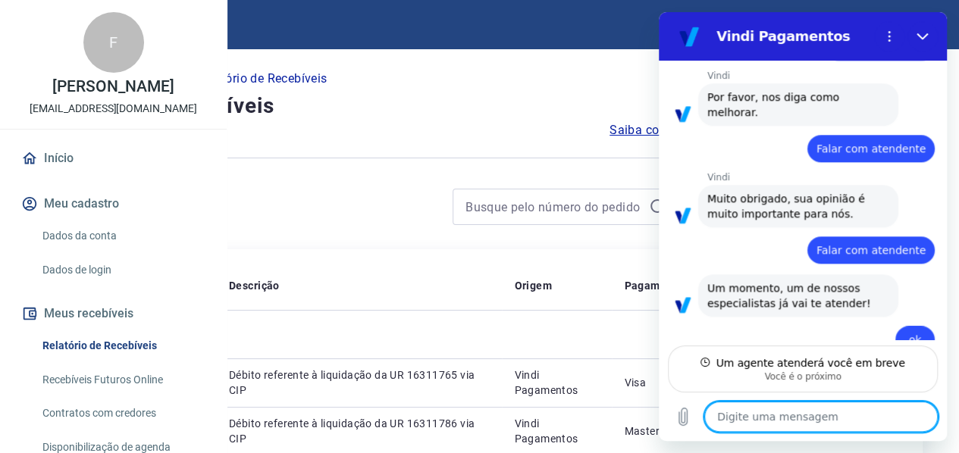
click at [755, 415] on textarea at bounding box center [820, 417] width 233 height 30
type textarea "o"
type textarea "x"
type textarea "ol"
type textarea "x"
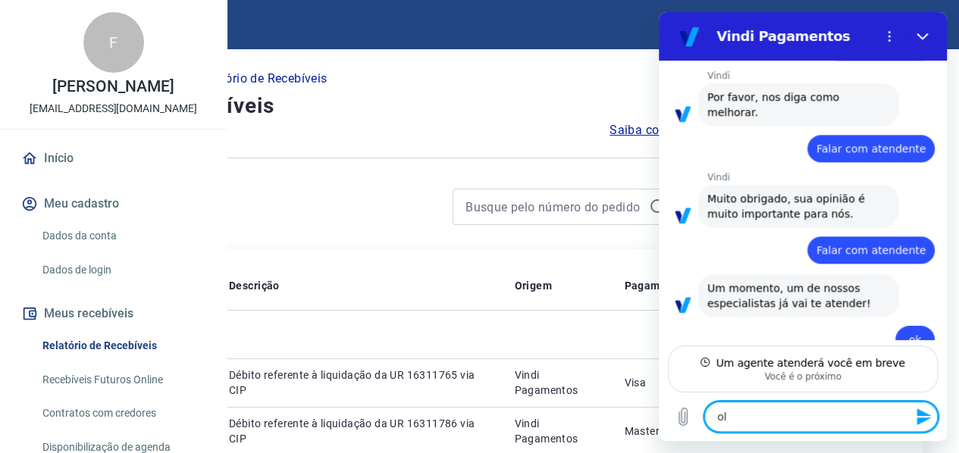
type textarea "olá"
type textarea "x"
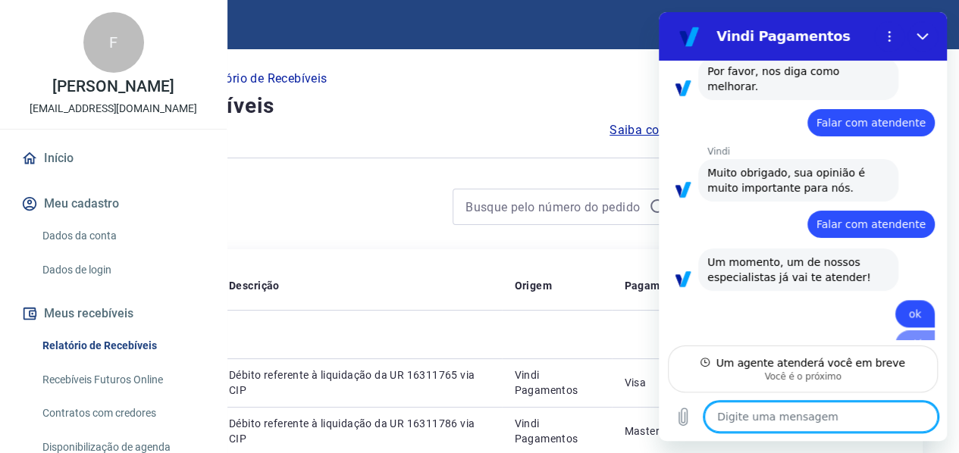
type textarea "x"
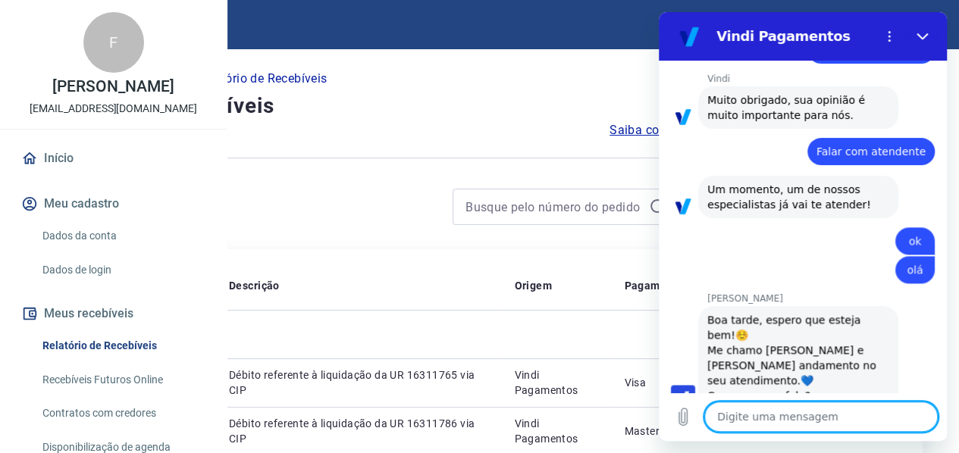
scroll to position [806, 0]
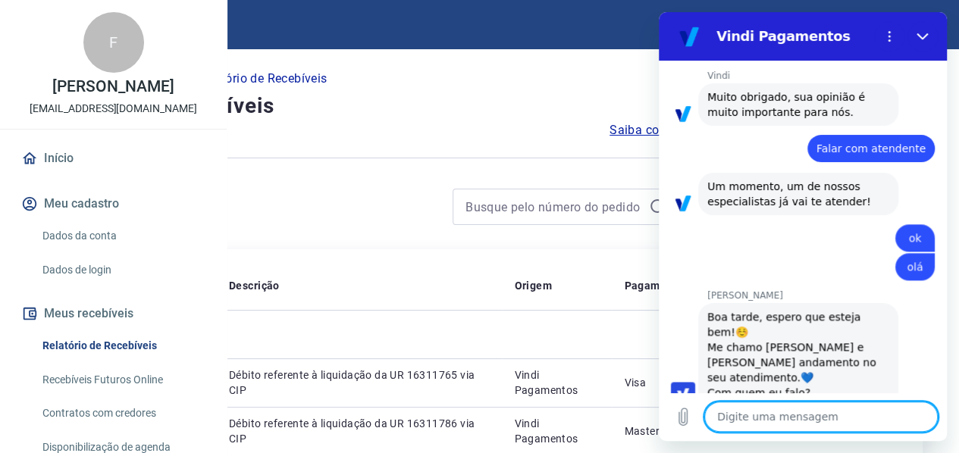
click at [755, 415] on textarea at bounding box center [820, 417] width 233 height 30
type textarea "P"
type textarea "x"
type textarea "Pr"
type textarea "x"
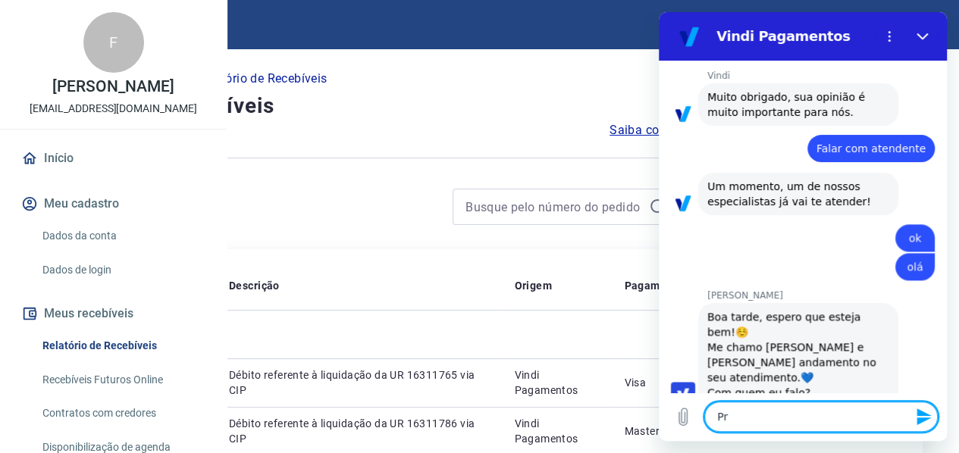
type textarea "Pre"
type textarea "x"
type textarea "Prec"
type textarea "x"
type textarea "Preci"
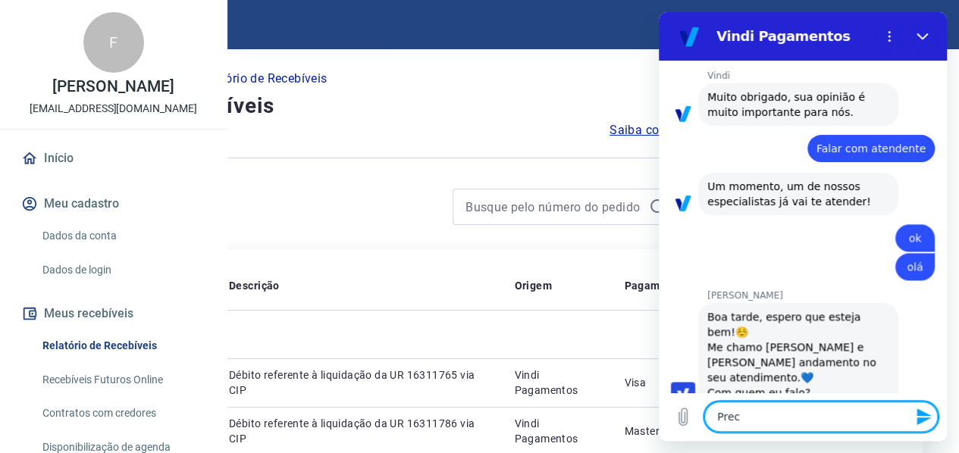
type textarea "x"
type textarea "Precis"
type textarea "x"
type textarea "Preciso"
type textarea "x"
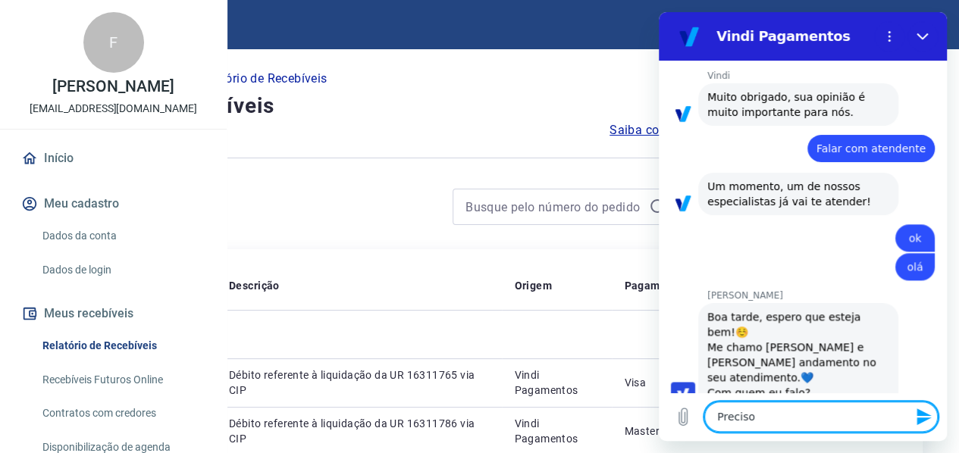
type textarea "Preciso"
type textarea "x"
type textarea "Preciso d"
type textarea "x"
type textarea "Preciso da"
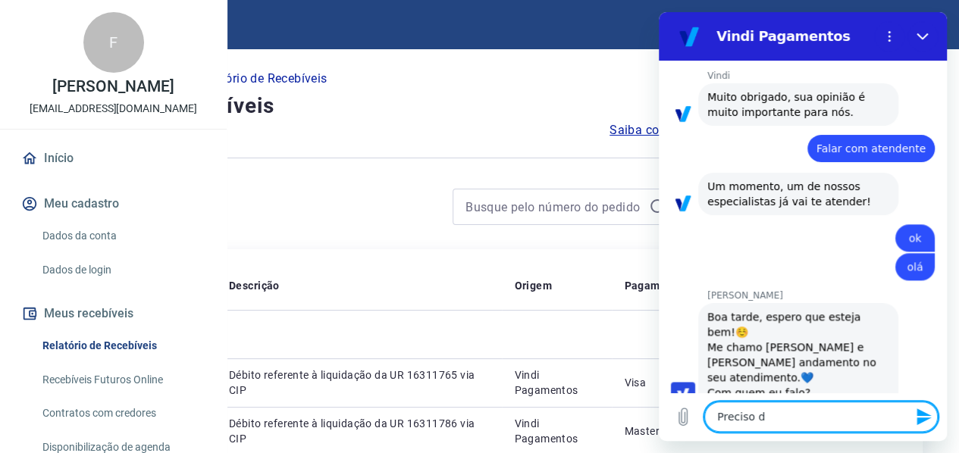
type textarea "x"
type textarea "Preciso da"
type textarea "x"
type textarea "Preciso da c"
type textarea "x"
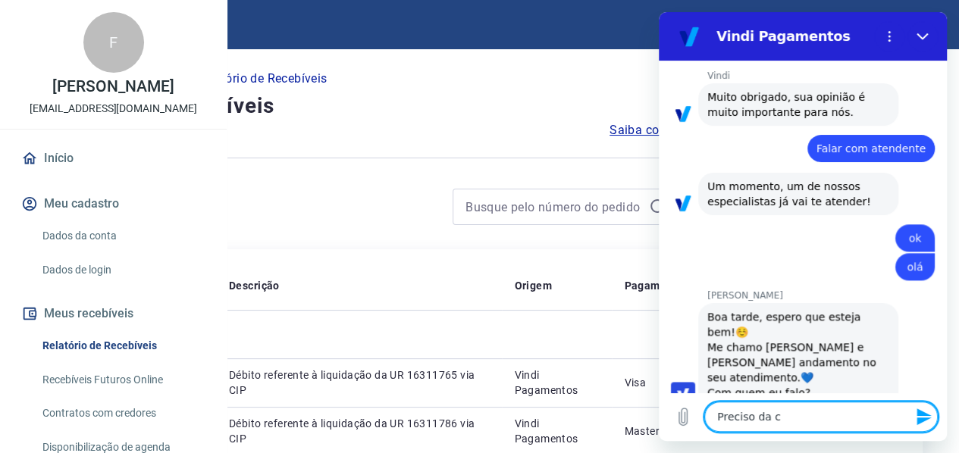
type textarea "Preciso da ca"
type textarea "x"
type textarea "Preciso da car"
type textarea "x"
type textarea "Preciso da cart"
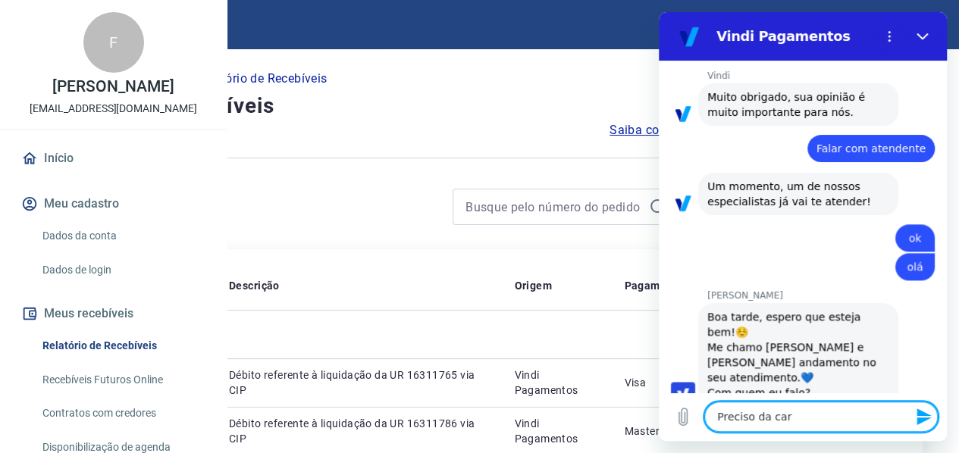
type textarea "x"
type textarea "Preciso da carta"
type textarea "x"
type textarea "Preciso da carta"
type textarea "x"
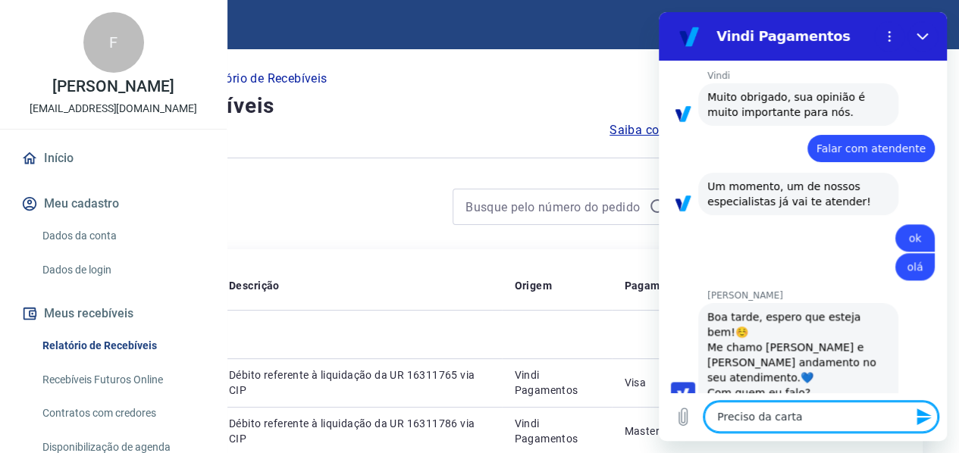
type textarea "Preciso da carta d"
type textarea "x"
type textarea "Preciso da carta de"
type textarea "x"
type textarea "Preciso da carta de"
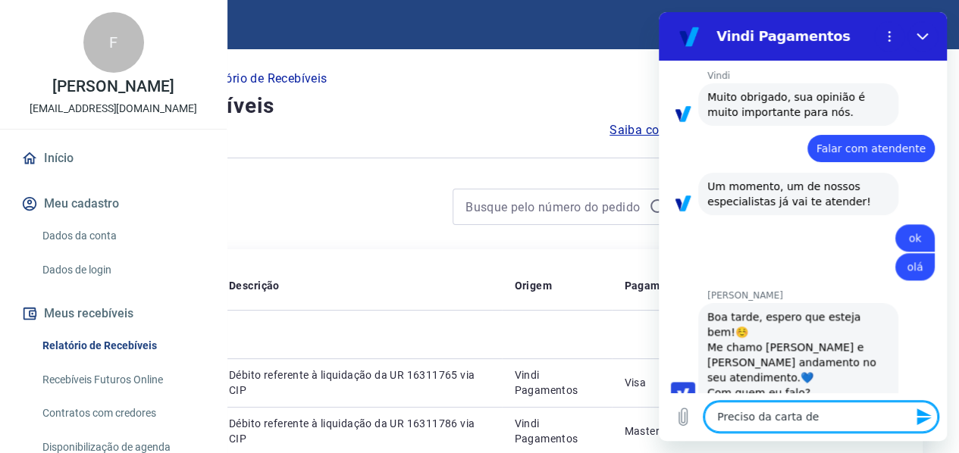
type textarea "x"
type textarea "Preciso da carta de c"
type textarea "x"
type textarea "Preciso da carta de ci"
type textarea "x"
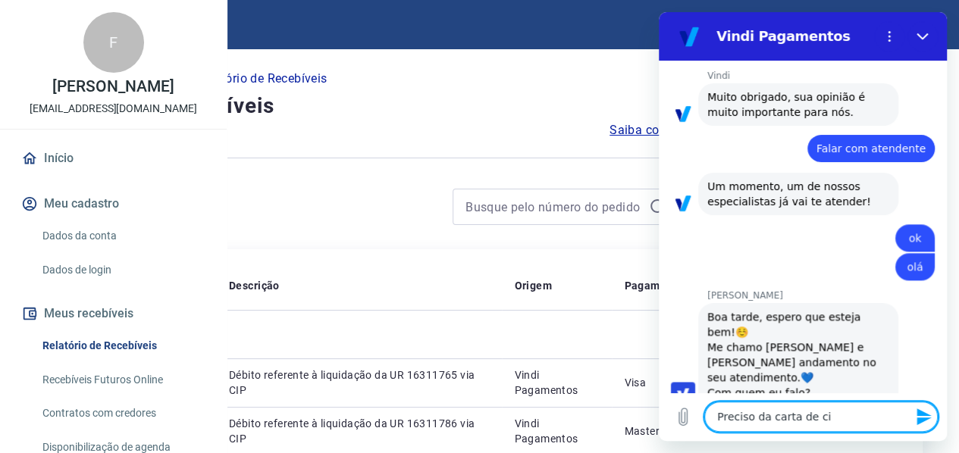
type textarea "Preciso da carta de cir"
type textarea "x"
type textarea "Preciso da carta de circ"
type textarea "x"
type textarea "Preciso da carta de circu"
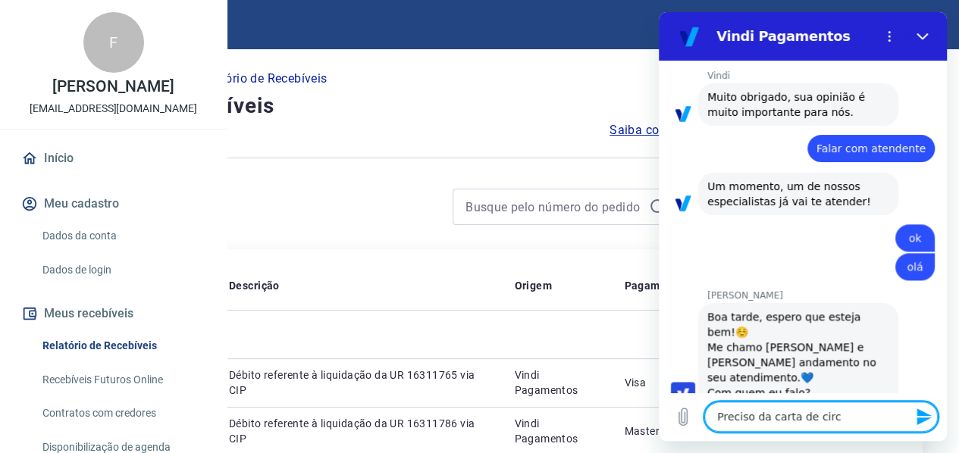
type textarea "x"
type textarea "Preciso da carta de circul"
type textarea "x"
type textarea "Preciso da carta de circula"
type textarea "x"
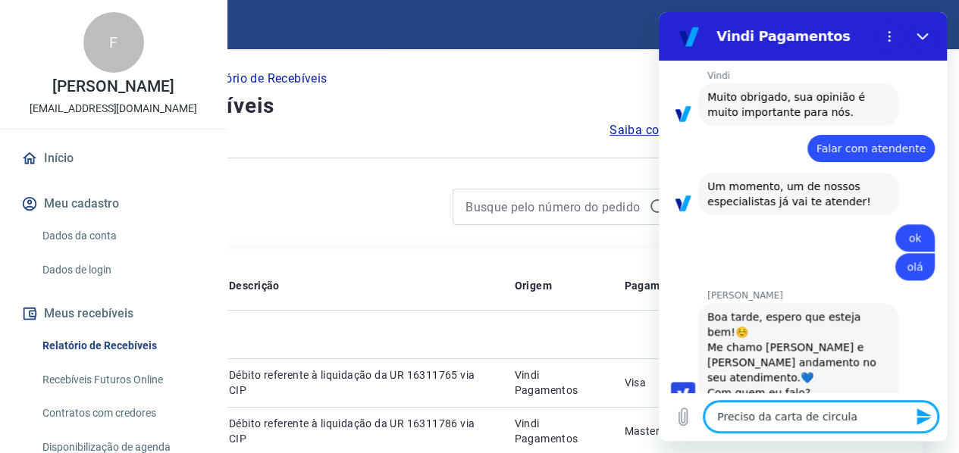
type textarea "Preciso da carta de circular"
type textarea "x"
type textarea "Preciso da carta de circulari"
type textarea "x"
type textarea "Preciso da carta de circulariz"
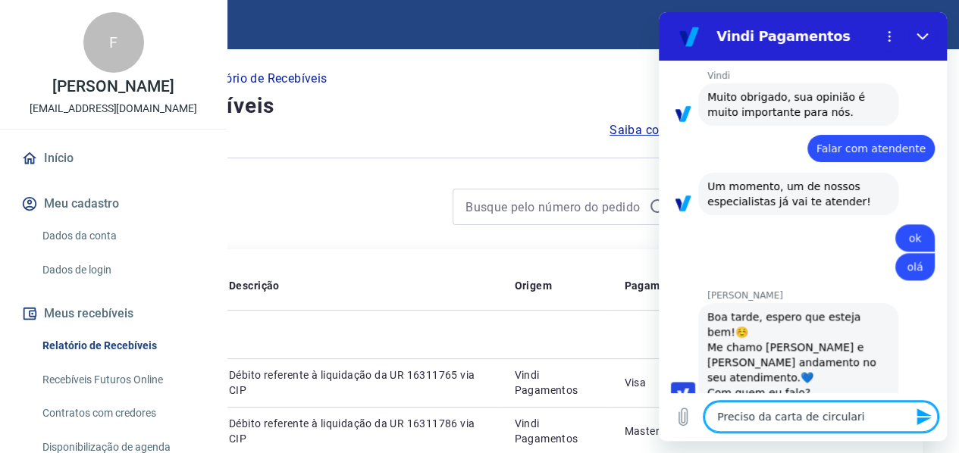
type textarea "x"
type textarea "Preciso da carta de circularizç"
type textarea "x"
type textarea "Preciso da carta de circularizçã"
type textarea "x"
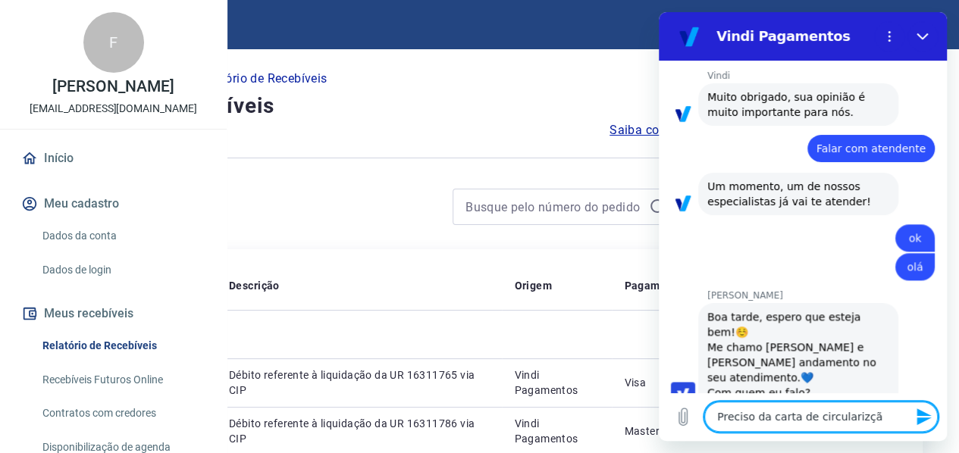
type textarea "Preciso da carta de circularizção"
type textarea "x"
type textarea "Preciso da carta de circularizção"
type textarea "x"
type textarea "Preciso da carta de circularizção q"
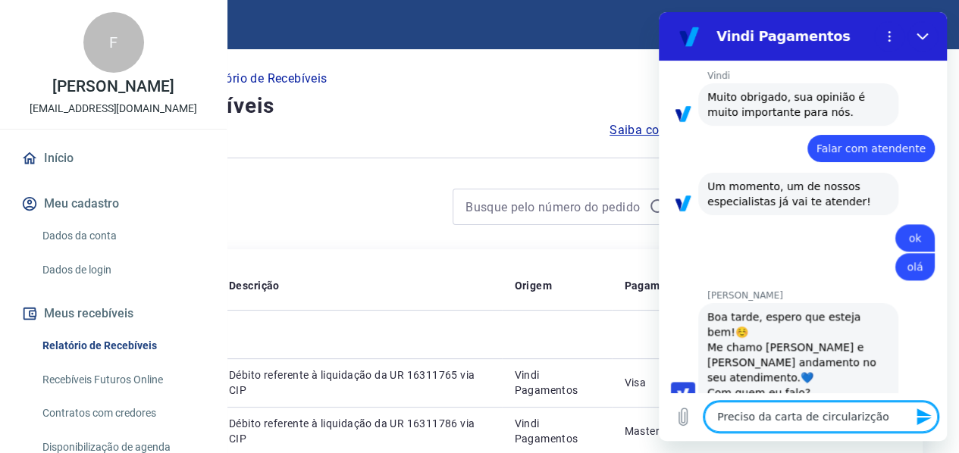
type textarea "x"
type textarea "Preciso da carta de circularizção qu"
type textarea "x"
type textarea "Preciso da carta de circularizção que"
type textarea "x"
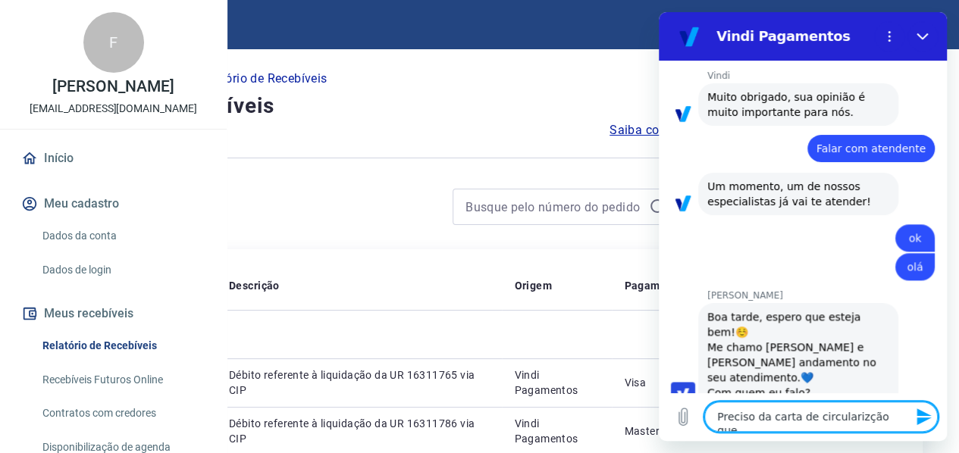
type textarea "Preciso da carta de circularizção que"
type textarea "x"
type textarea "Preciso da carta de circularizção que j"
type textarea "x"
type textarea "Preciso da carta de circularizção que já"
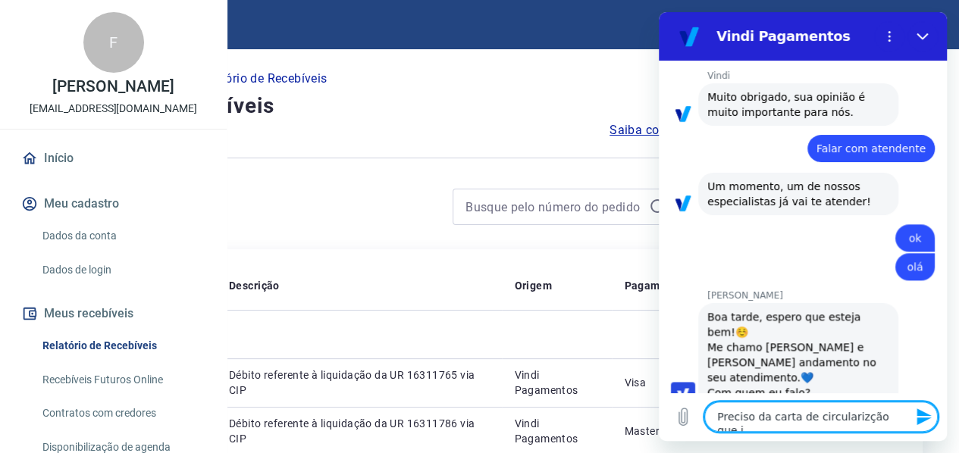
type textarea "x"
type textarea "Preciso da carta de circularizção que já"
type textarea "x"
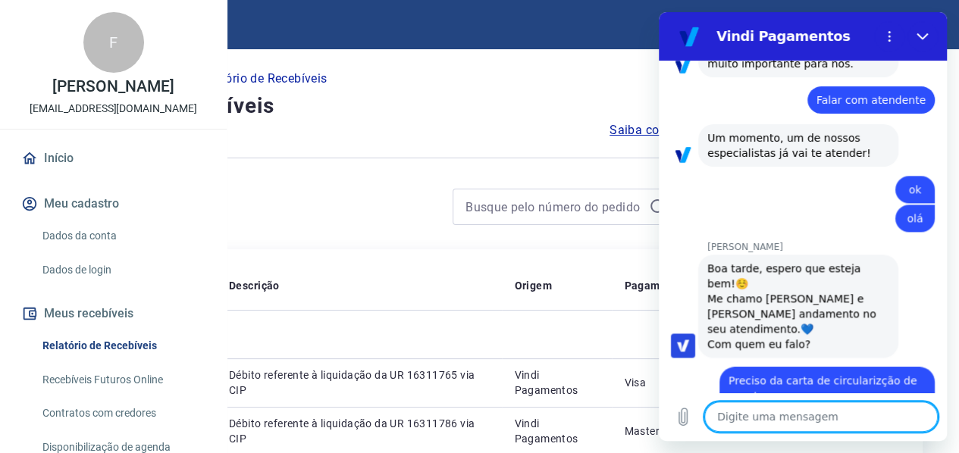
scroll to position [858, 0]
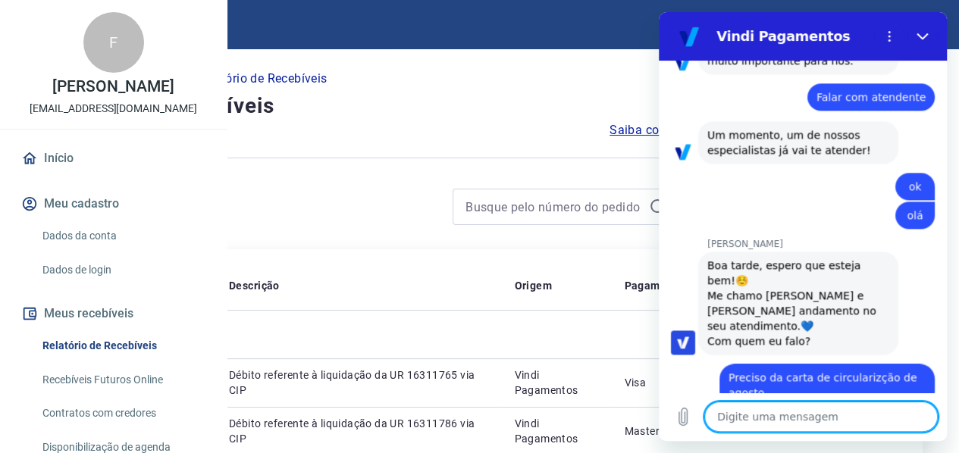
click at [749, 416] on textarea at bounding box center [820, 417] width 233 height 30
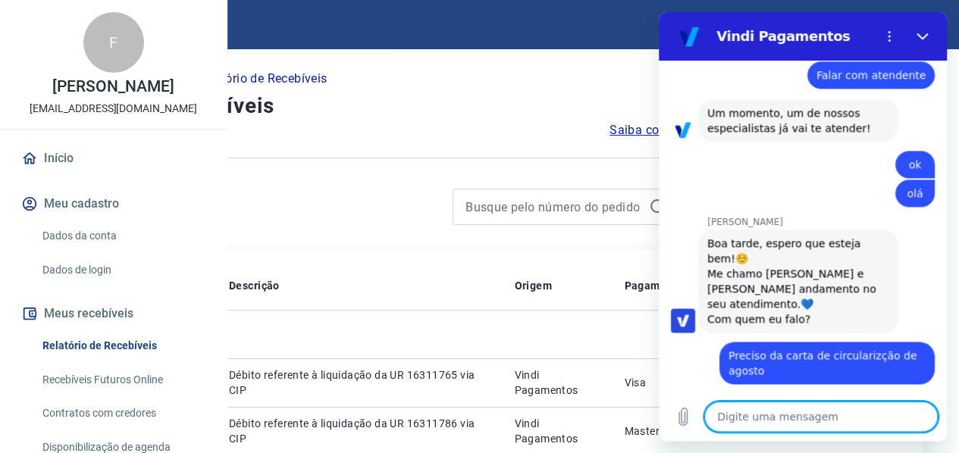
scroll to position [887, 0]
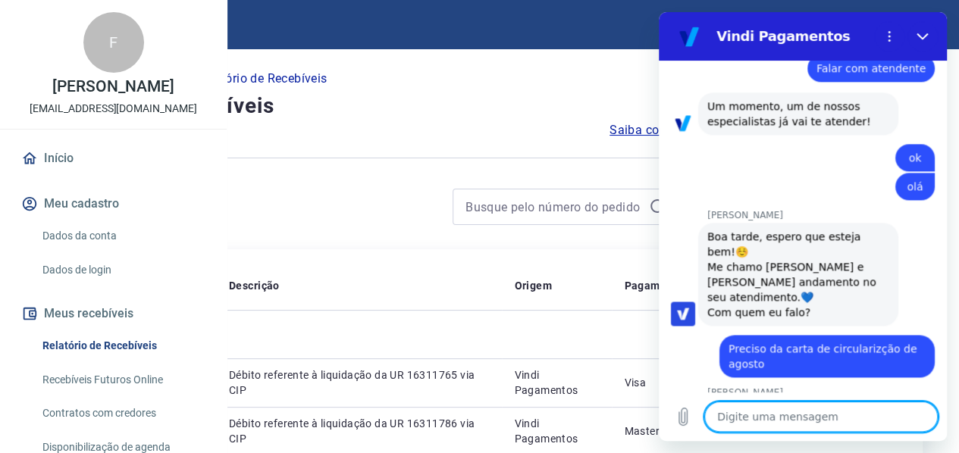
click at [755, 418] on textarea at bounding box center [820, 417] width 233 height 30
paste textarea "Data Descrição SUM de Valor Bruto SUM de Taxa Retenção SUM de Taxa Antecipação …"
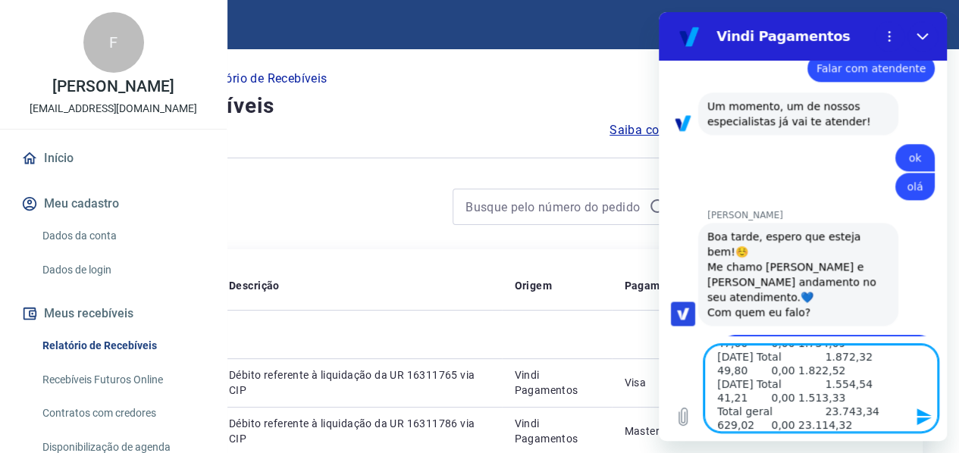
click at [784, 411] on textarea "Data Descrição SUM de Valor Bruto SUM de Taxa Retenção SUM de Taxa Antecipação …" at bounding box center [820, 388] width 233 height 87
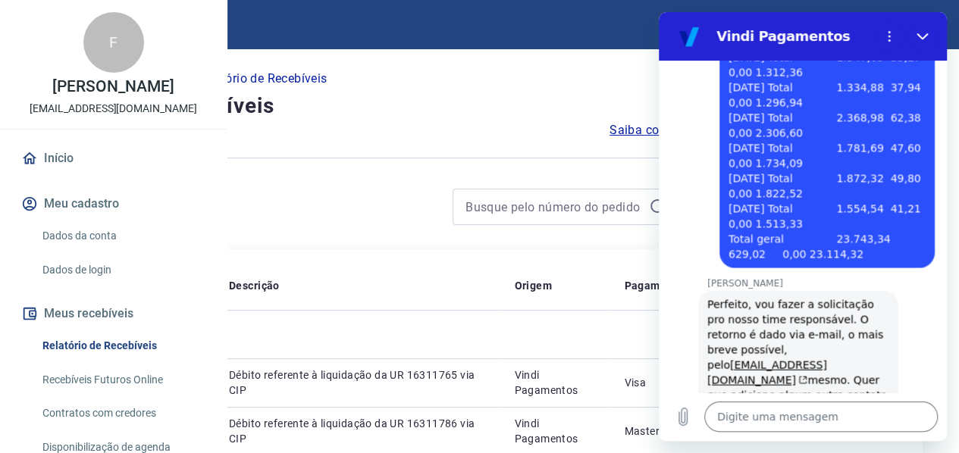
scroll to position [1558, 0]
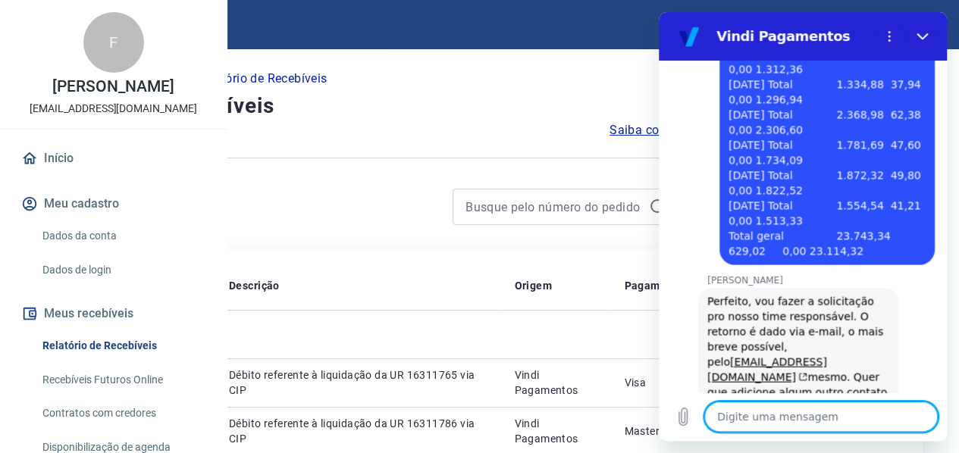
click at [762, 410] on textarea at bounding box center [820, 417] width 233 height 30
drag, startPoint x: 897, startPoint y: 420, endPoint x: 543, endPoint y: 399, distance: 354.5
click at [659, 399] on html "Vindi Pagamentos 12:02 diz: Olá Enviado · 12:02 Vindi Vindi diz: Olá, Fabio Dua…" at bounding box center [803, 226] width 288 height 429
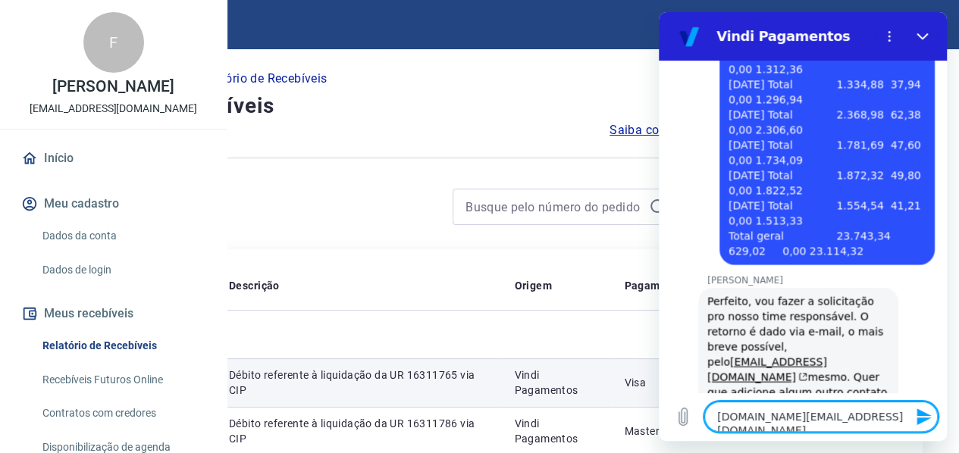
paste textarea
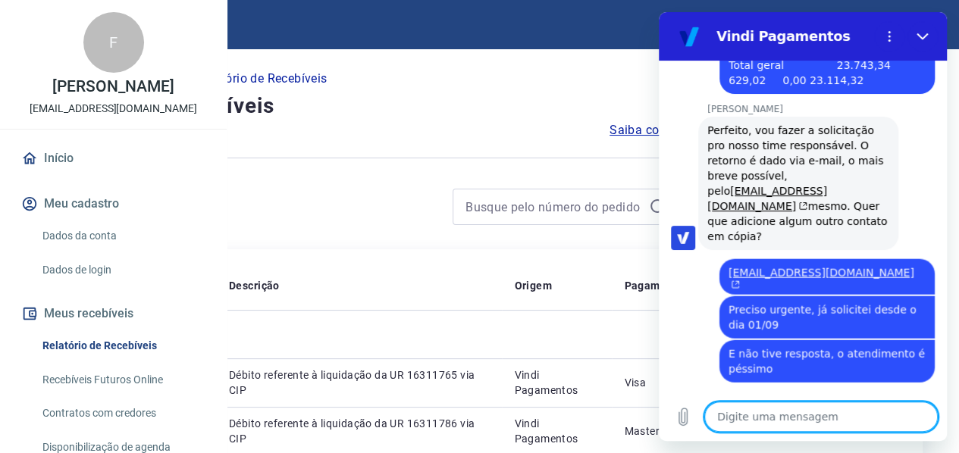
scroll to position [1732, 0]
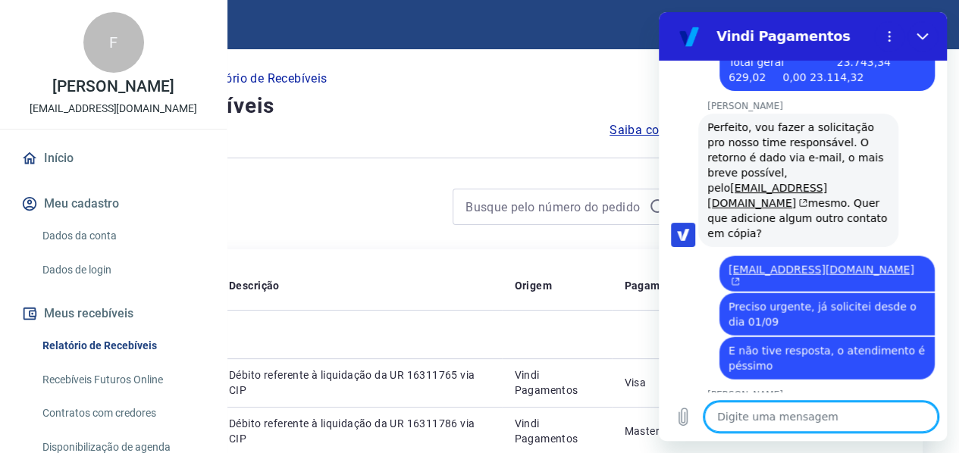
click at [774, 416] on textarea at bounding box center [820, 417] width 233 height 30
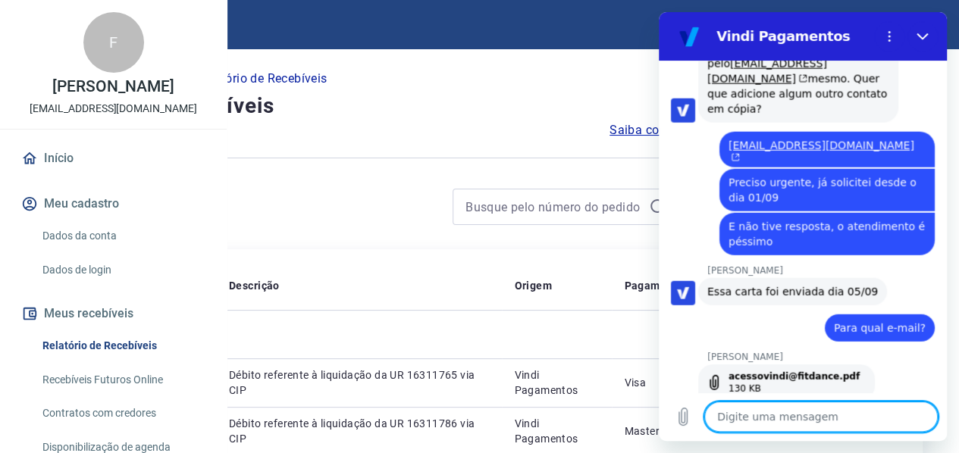
scroll to position [1857, 0]
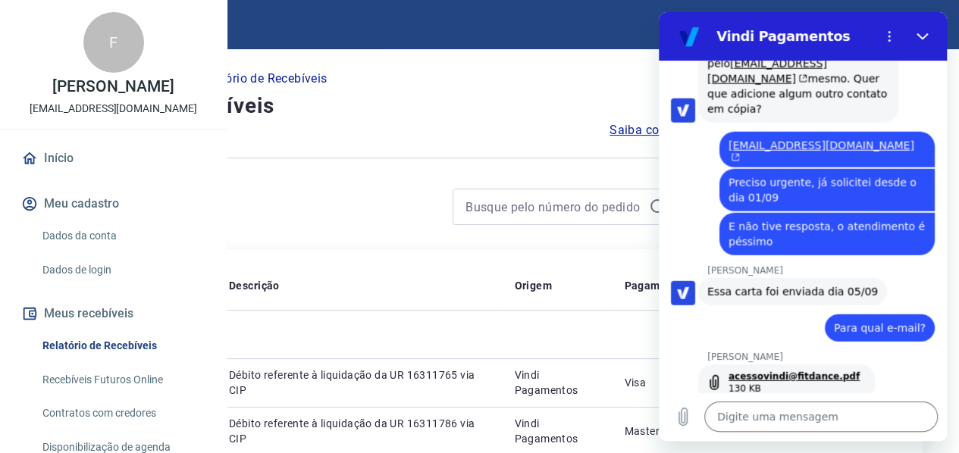
click at [800, 371] on link "acessovindi@fitdance.pdf" at bounding box center [793, 377] width 131 height 12
click at [737, 419] on textarea at bounding box center [820, 417] width 233 height 30
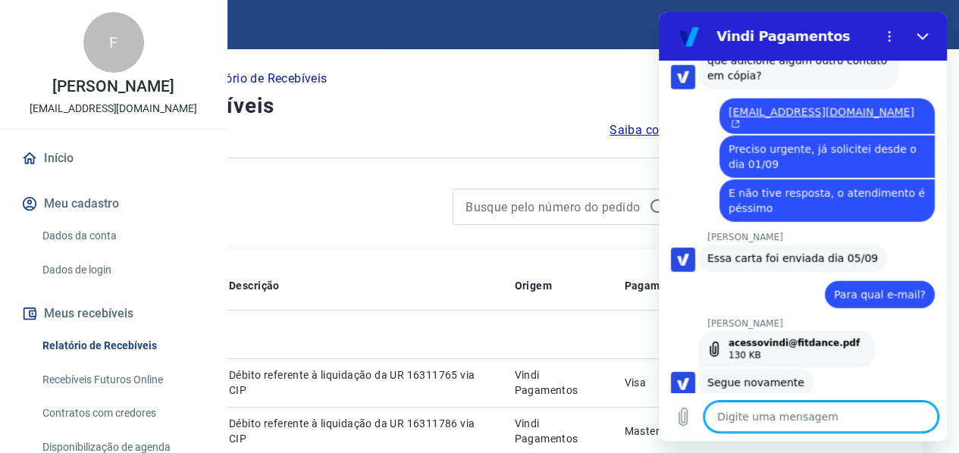
scroll to position [1893, 0]
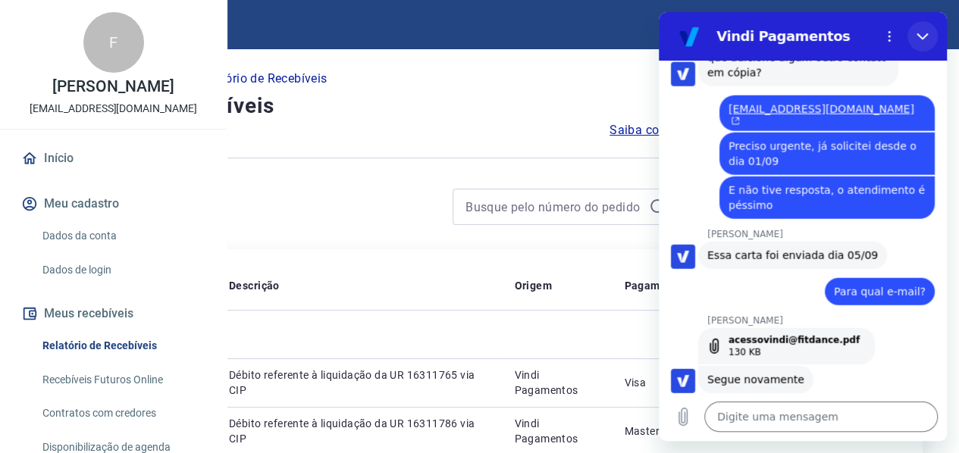
click at [922, 35] on icon "Fechar" at bounding box center [922, 36] width 12 height 12
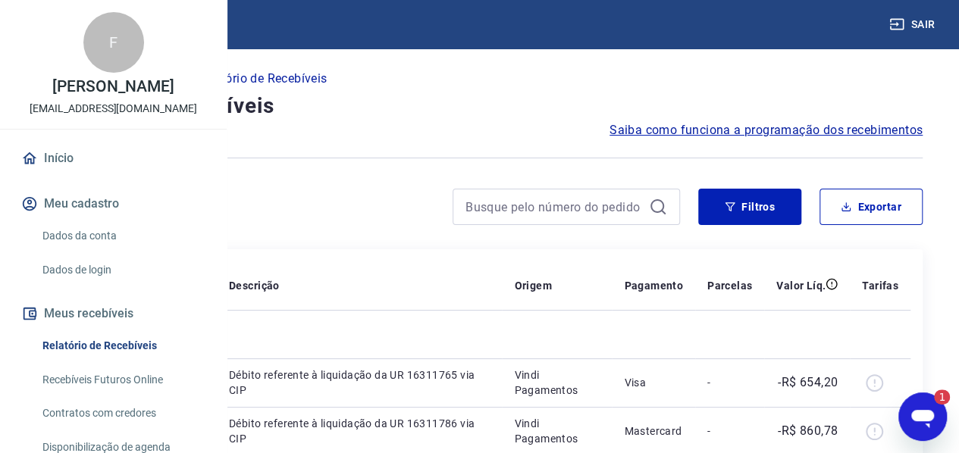
scroll to position [0, 0]
click at [918, 415] on icon "Abrir janela de mensagens, 1 mensagem não lida" at bounding box center [922, 419] width 23 height 18
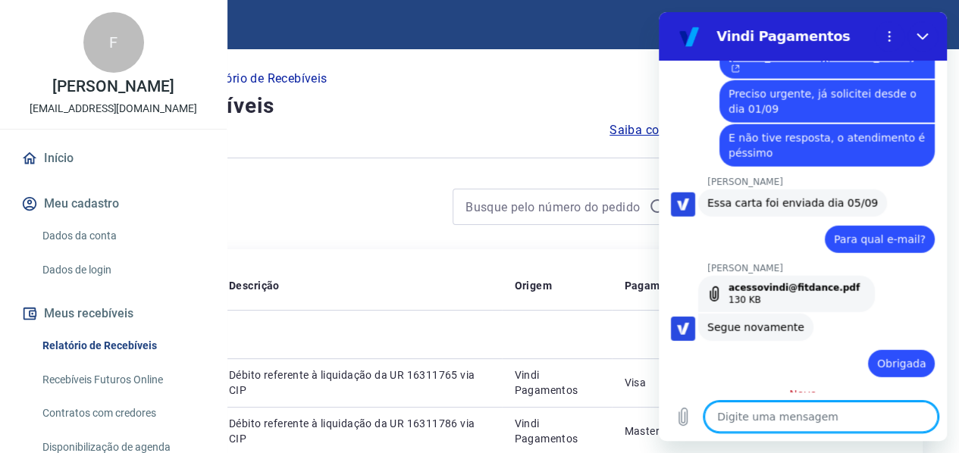
scroll to position [1982, 0]
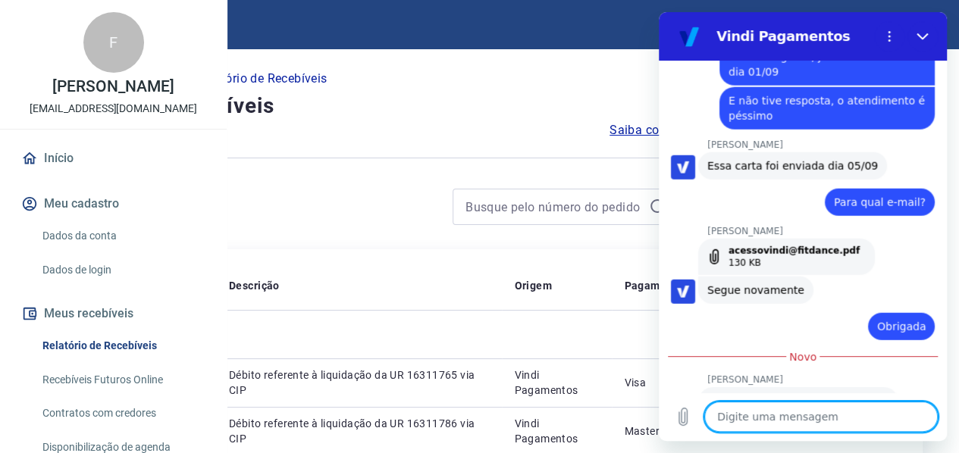
click at [751, 418] on textarea at bounding box center [820, 417] width 233 height 30
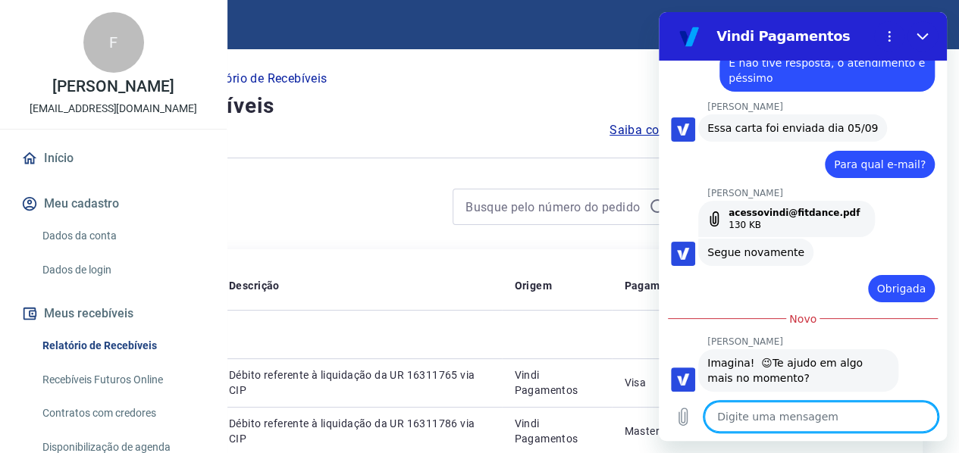
scroll to position [2019, 0]
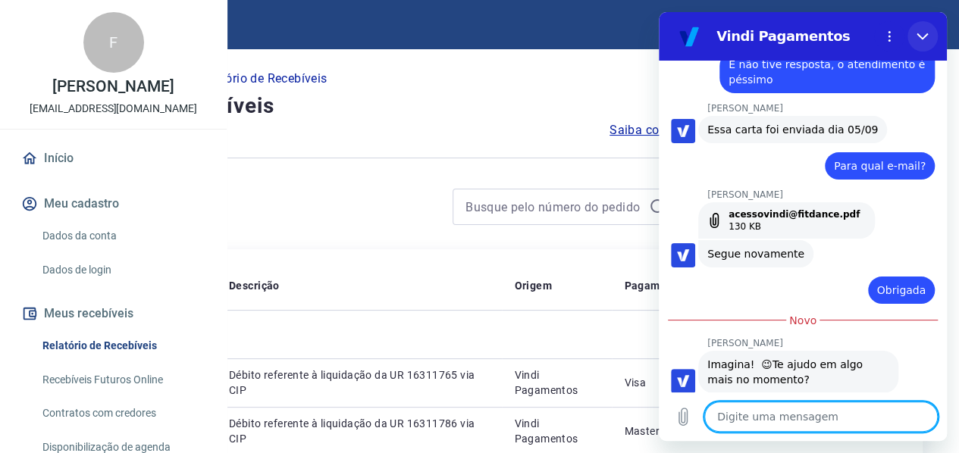
click at [924, 33] on icon "Fechar" at bounding box center [922, 36] width 12 height 12
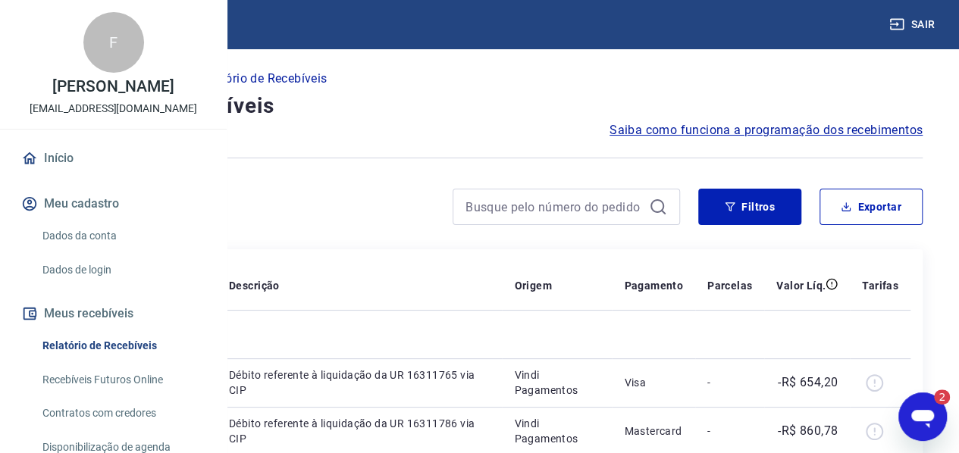
scroll to position [0, 0]
